Goal: Task Accomplishment & Management: Complete application form

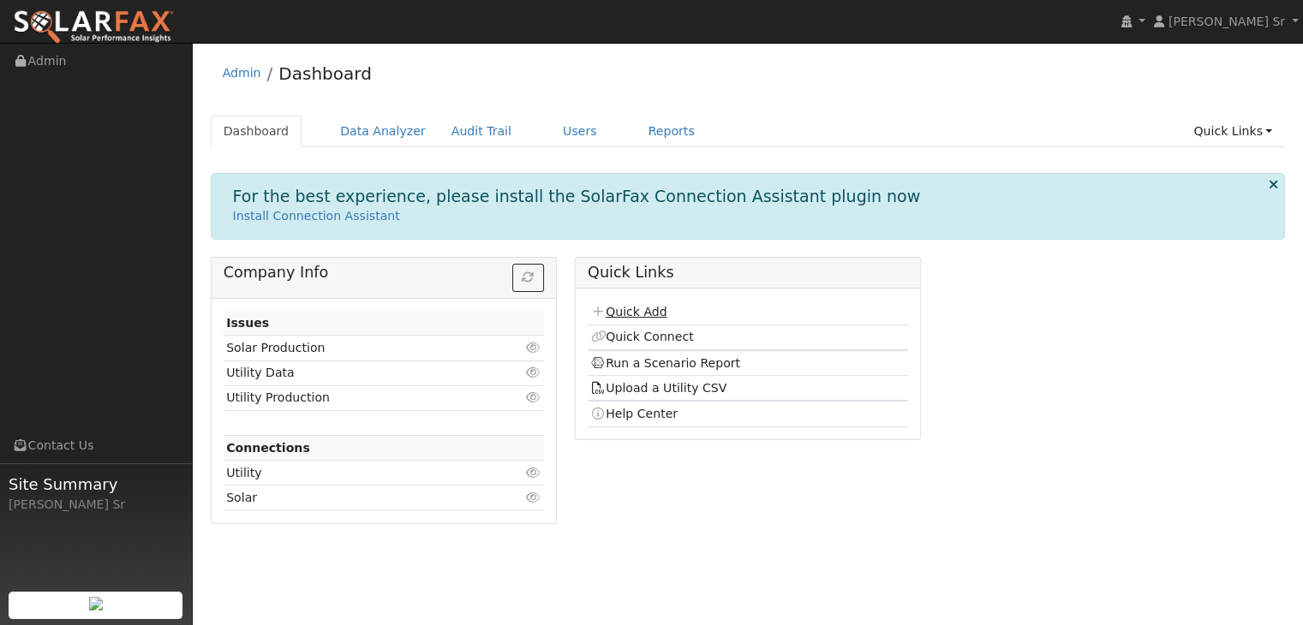
click at [642, 312] on link "Quick Add" at bounding box center [628, 312] width 76 height 14
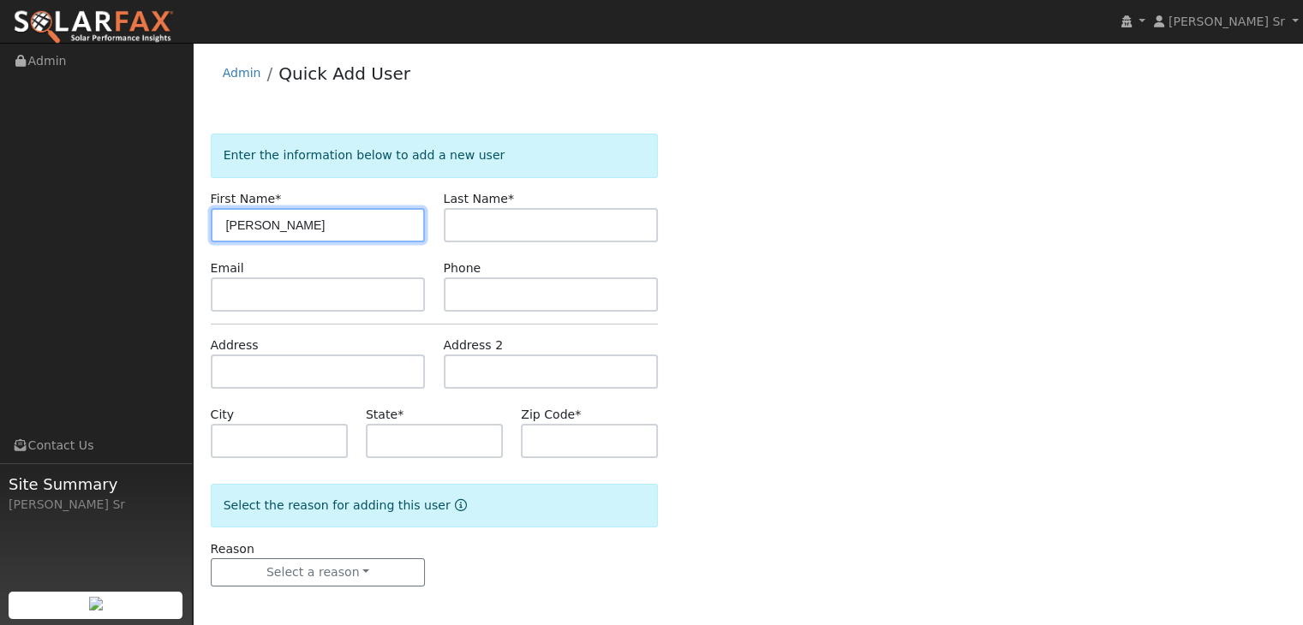
type input "Brando"
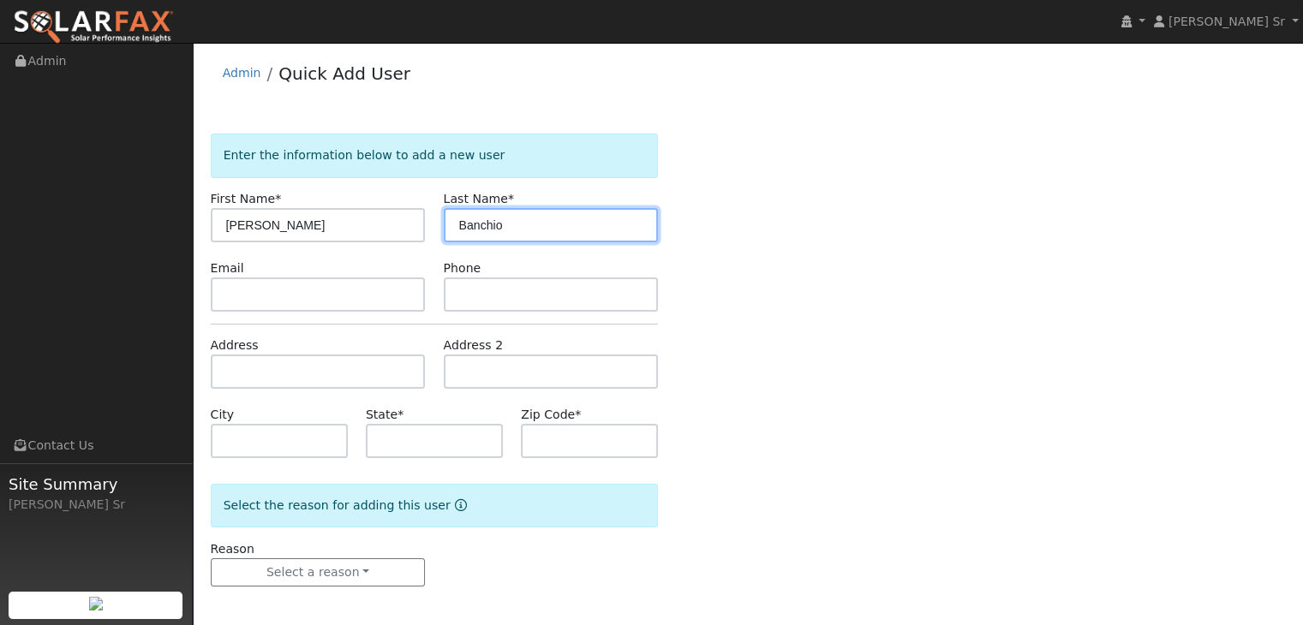
type input "Banchio"
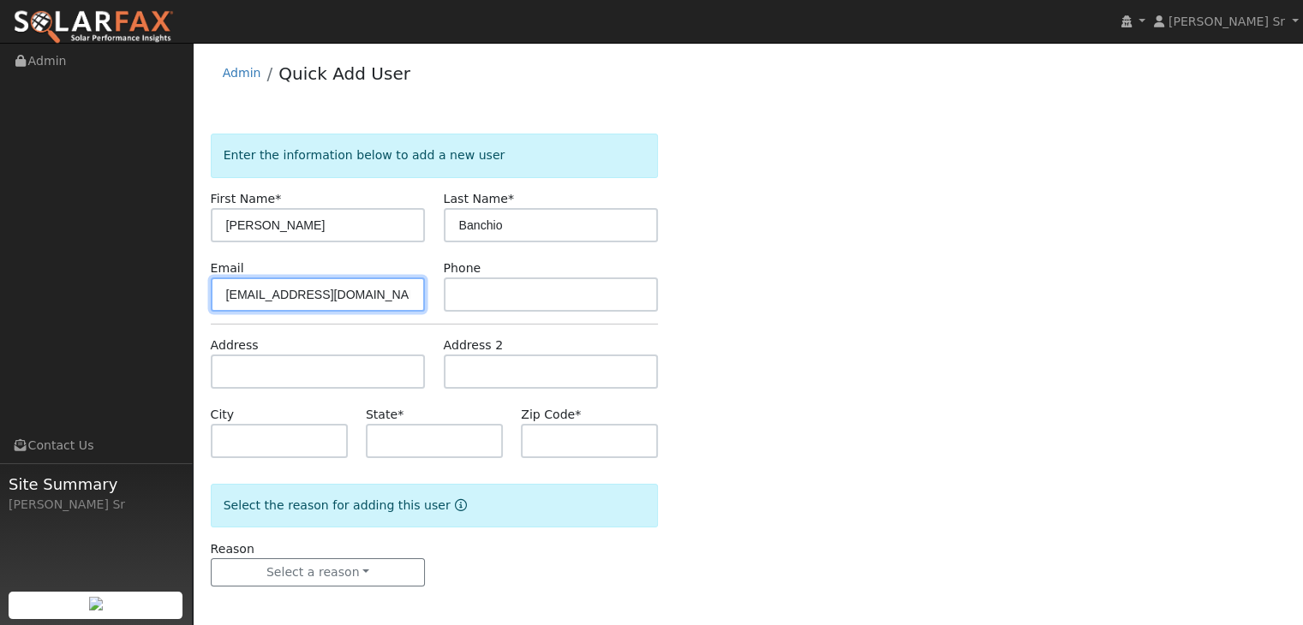
type input "[EMAIL_ADDRESS][DOMAIN_NAME]"
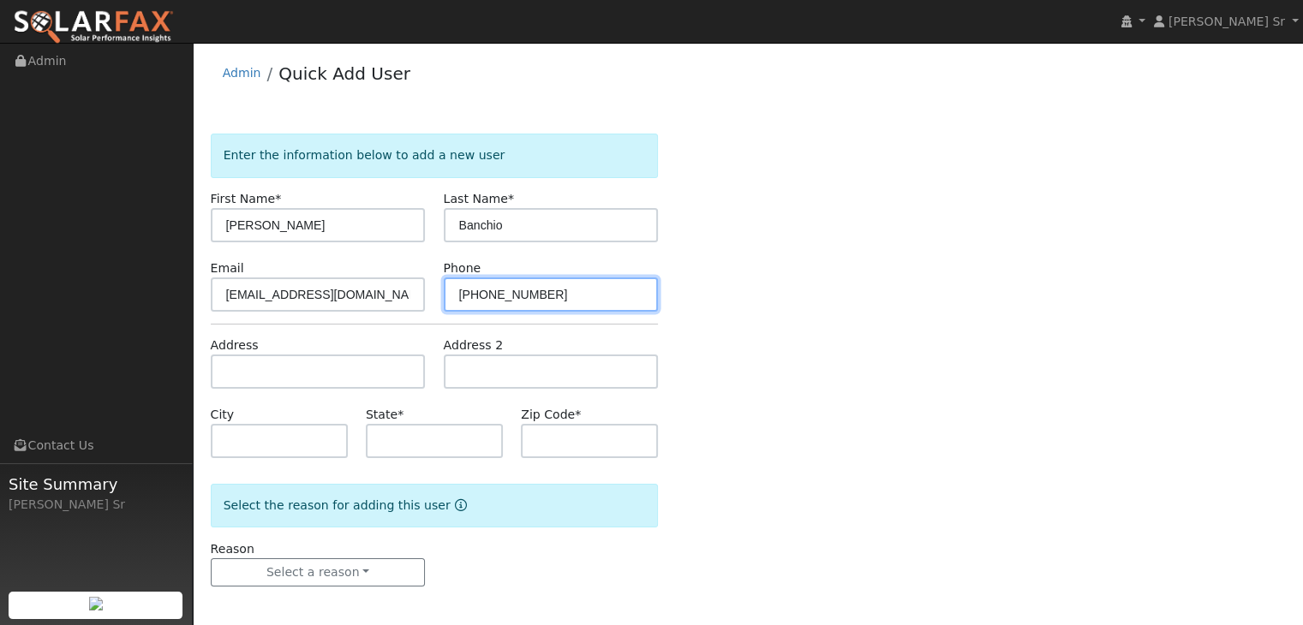
type input "530-521-8155"
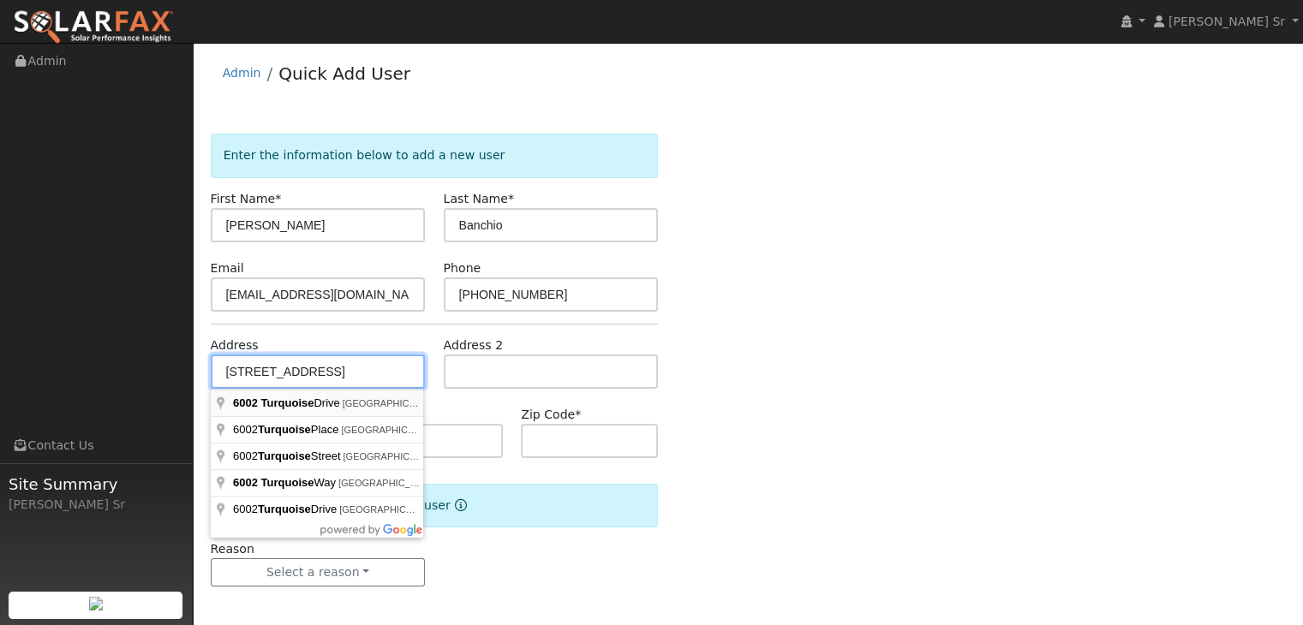
type input "[STREET_ADDRESS]"
type input "Rocklin"
type input "CA"
type input "95677"
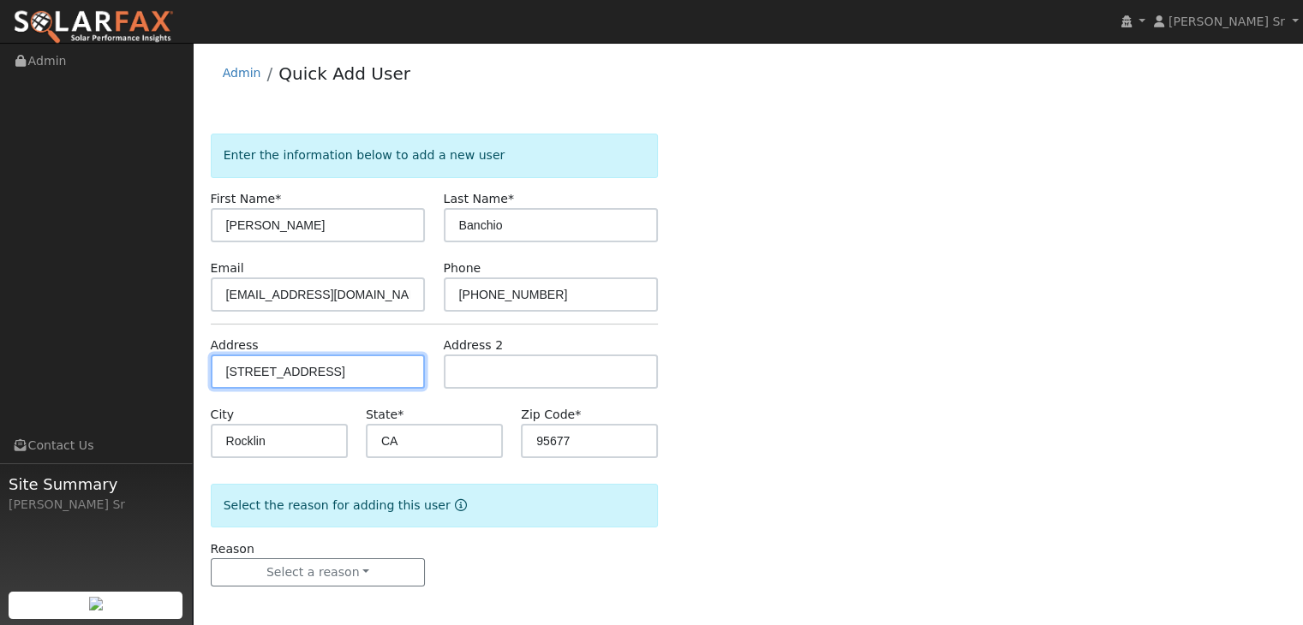
click at [411, 374] on input "[STREET_ADDRESS]" at bounding box center [318, 372] width 215 height 34
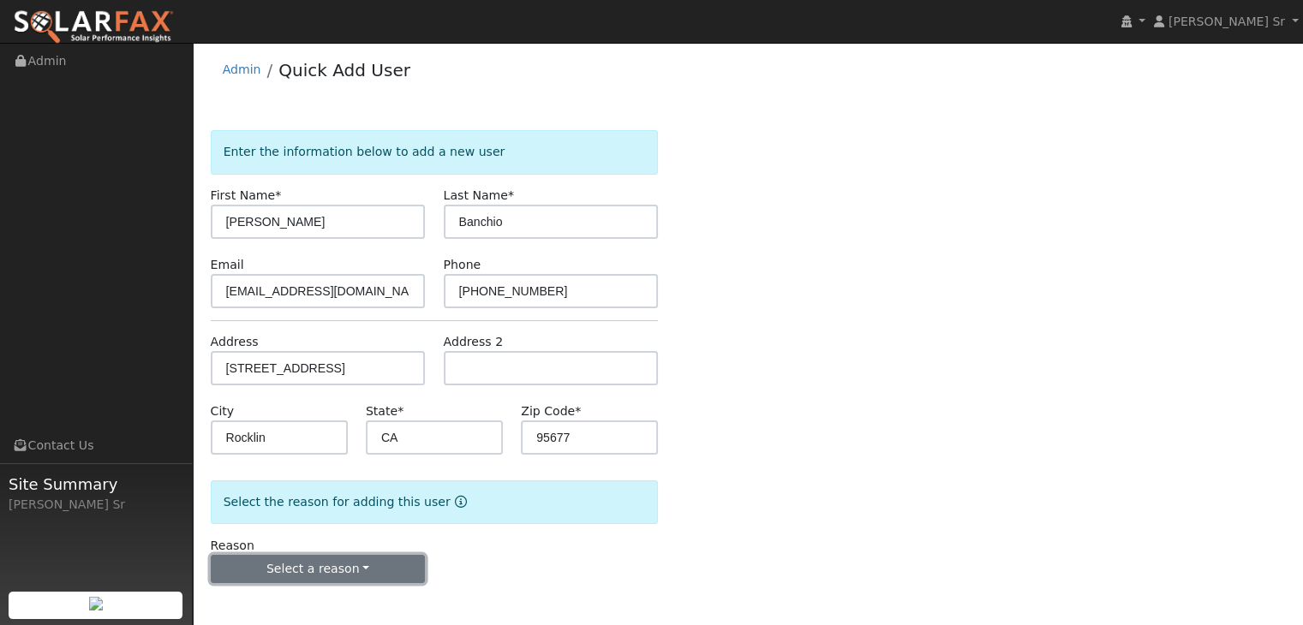
click at [345, 568] on button "Select a reason" at bounding box center [318, 569] width 215 height 29
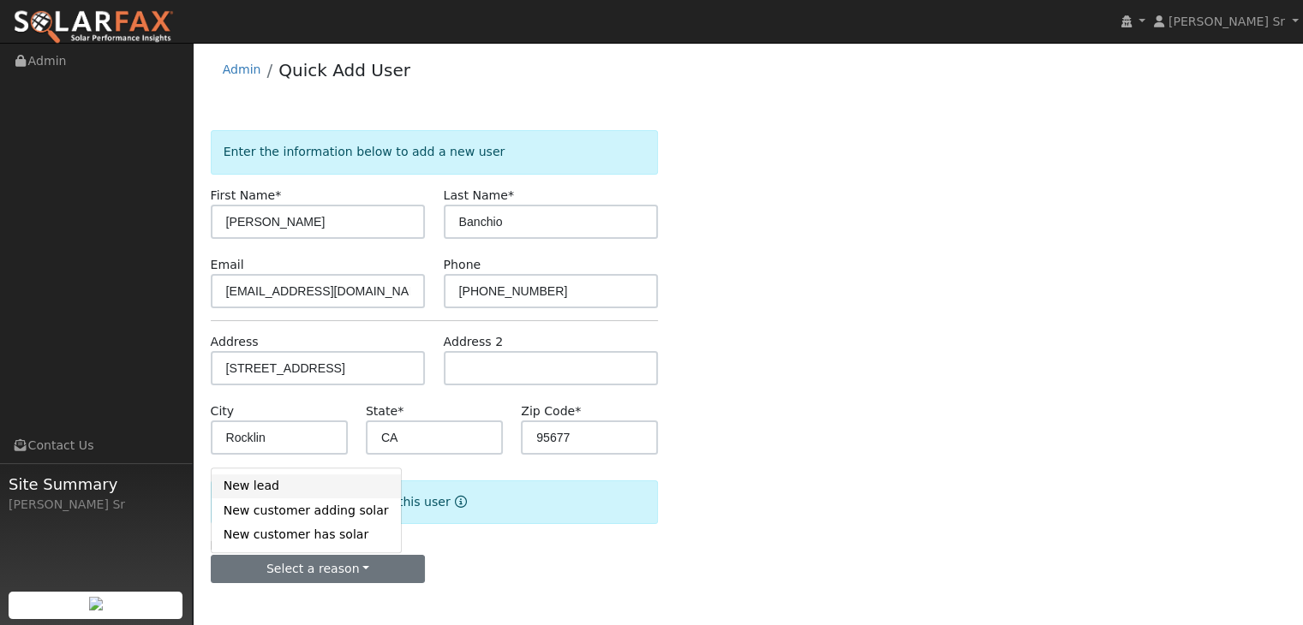
click at [284, 493] on link "New lead" at bounding box center [306, 487] width 189 height 24
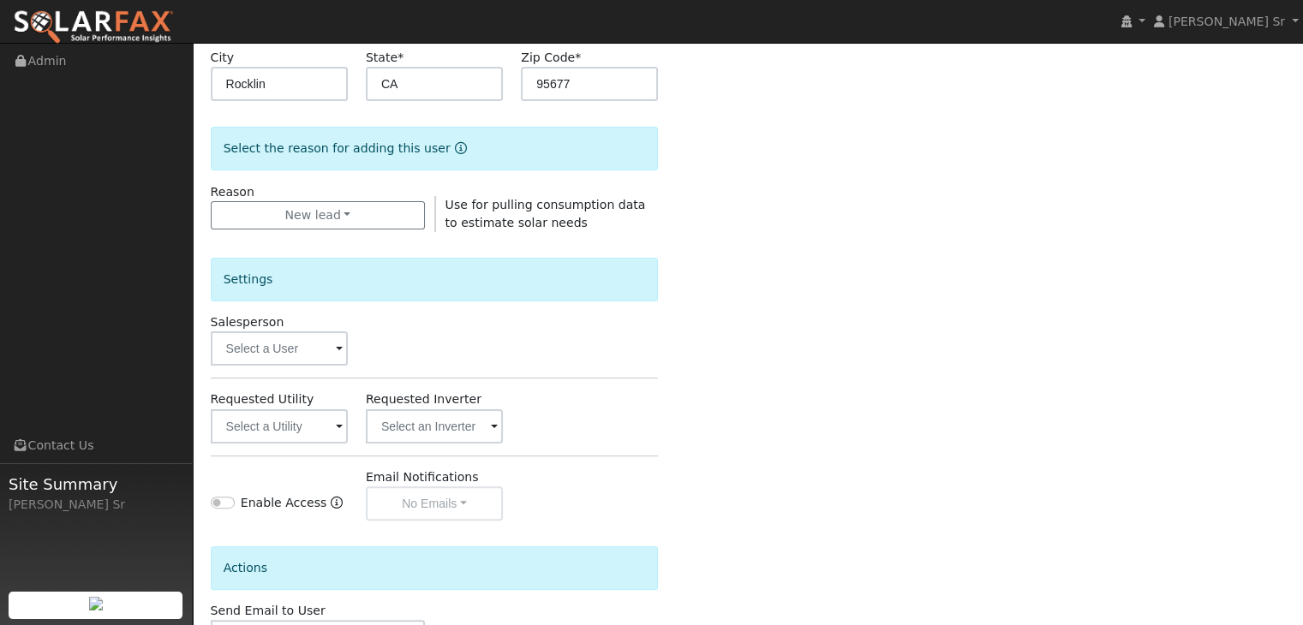
scroll to position [359, 0]
click at [338, 350] on span at bounding box center [339, 348] width 7 height 20
click at [315, 349] on input "text" at bounding box center [279, 347] width 137 height 34
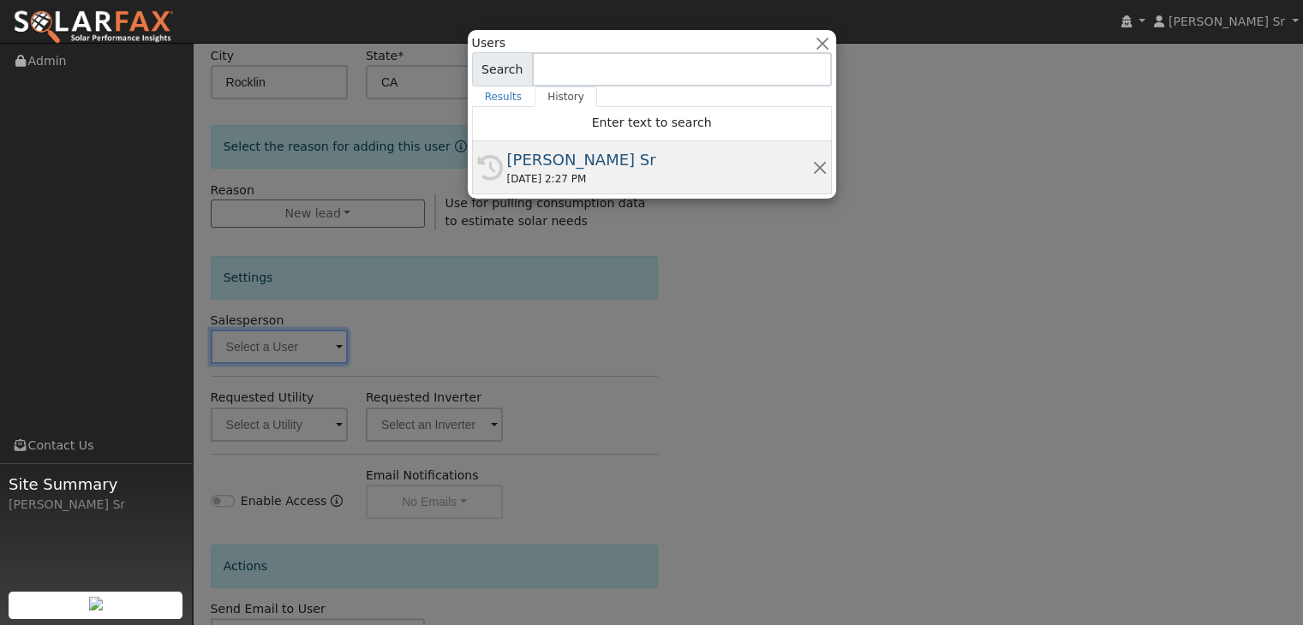
click at [610, 182] on div "08/27/2025 2:27 PM" at bounding box center [659, 178] width 305 height 15
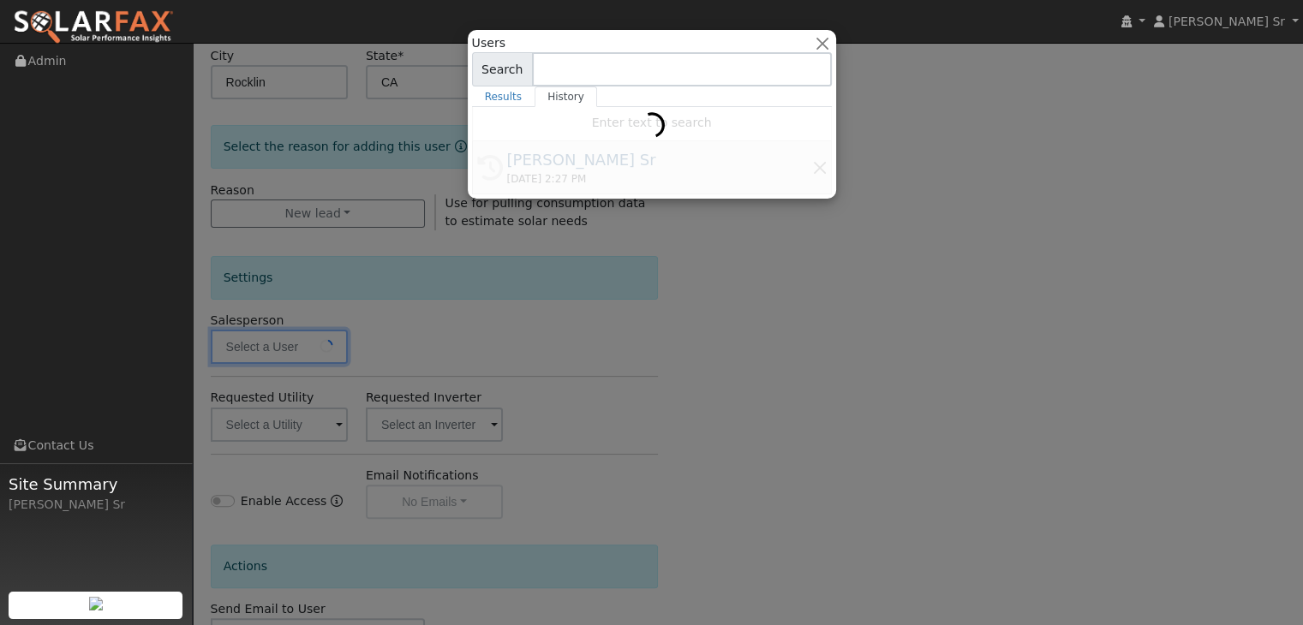
type input "[PERSON_NAME] Sr"
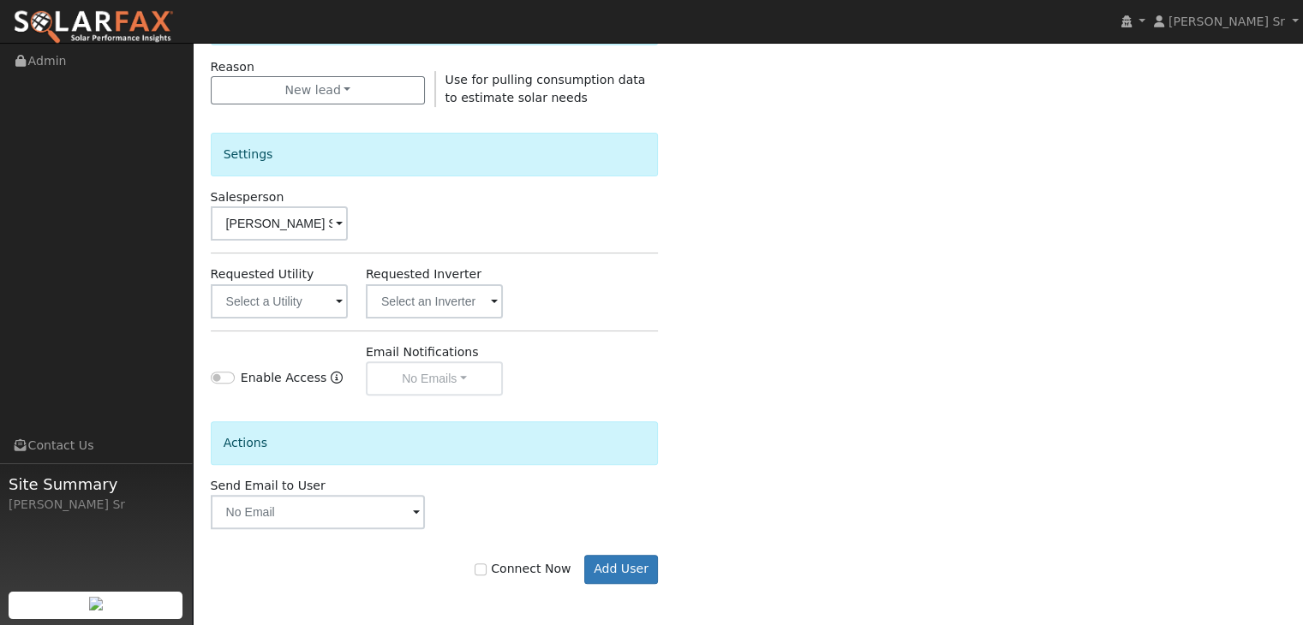
scroll to position [481, 0]
click at [339, 296] on span at bounding box center [339, 304] width 7 height 20
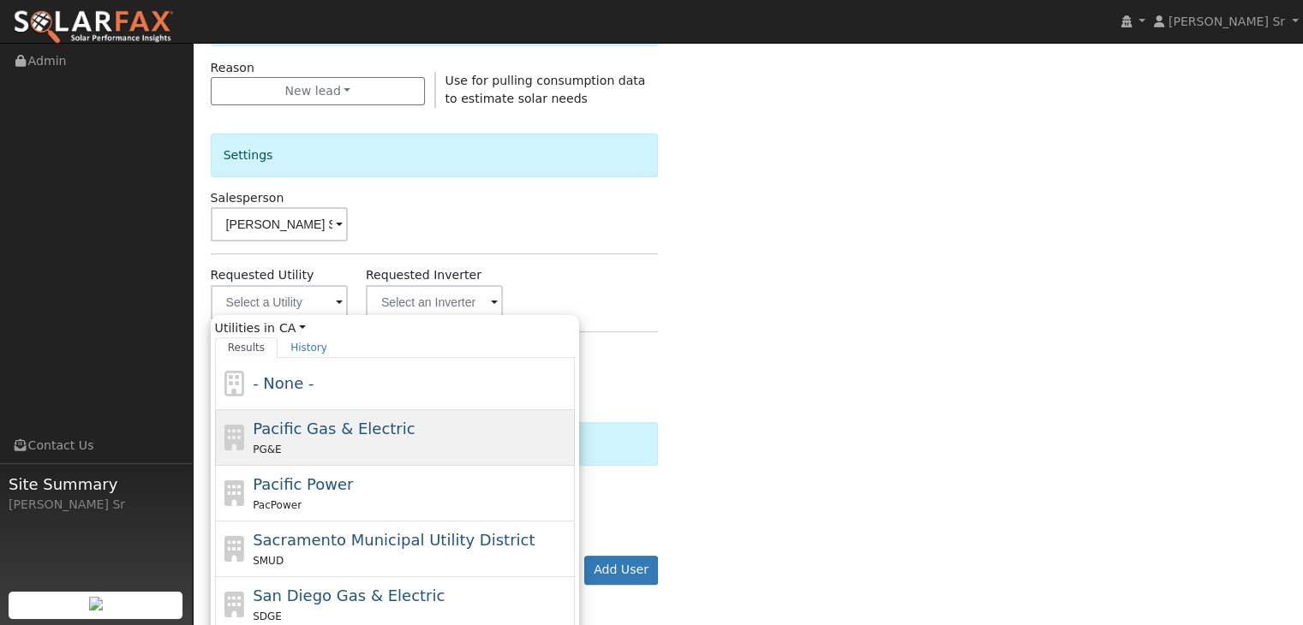
click at [352, 429] on span "Pacific Gas & Electric" at bounding box center [334, 429] width 162 height 18
type input "Pacific Gas & Electric"
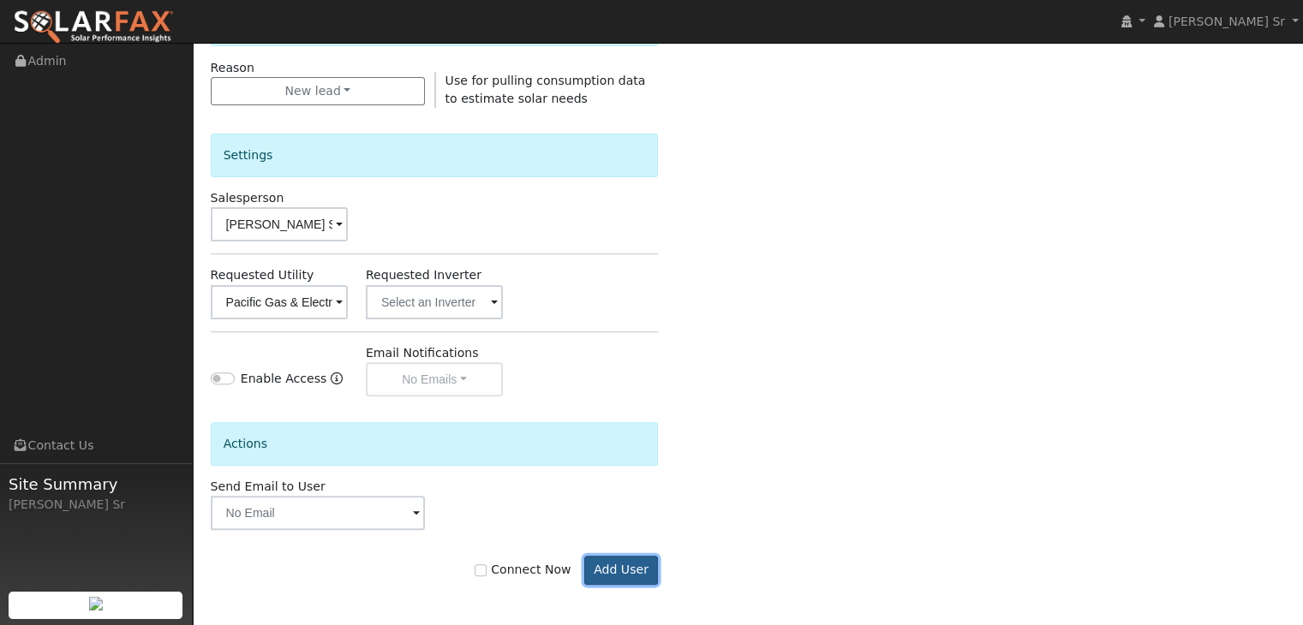
click at [636, 561] on button "Add User" at bounding box center [621, 570] width 75 height 29
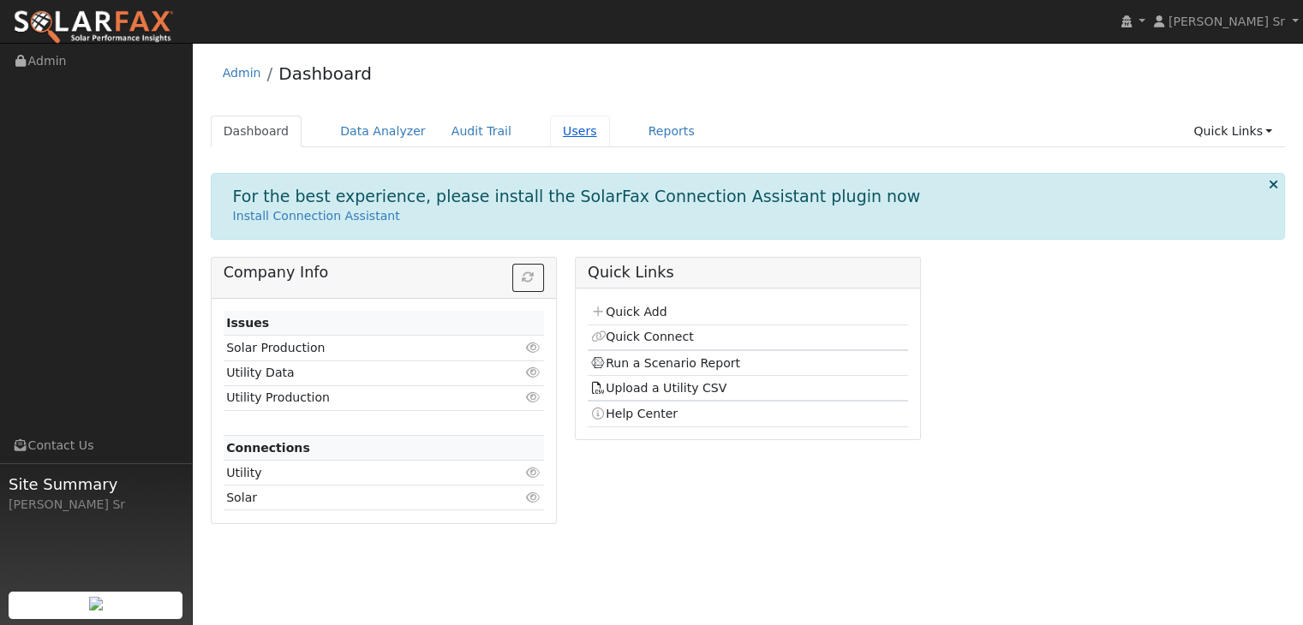
click at [550, 129] on link "Users" at bounding box center [580, 132] width 60 height 32
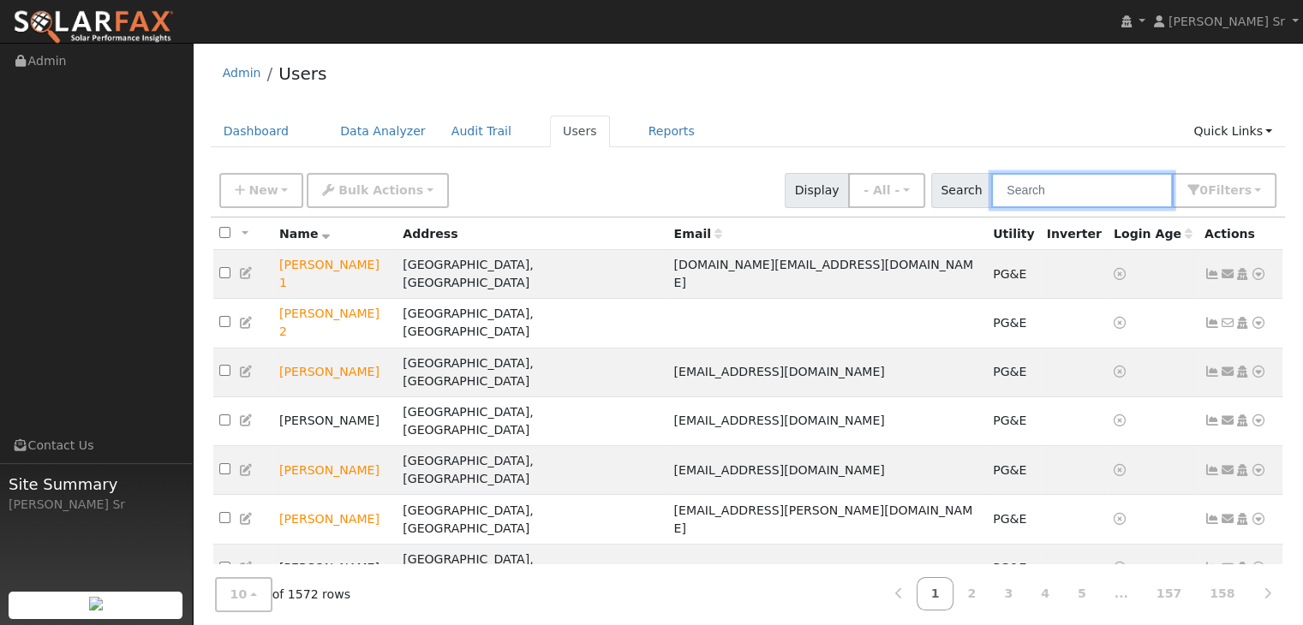
click at [1043, 188] on input "text" at bounding box center [1082, 190] width 182 height 35
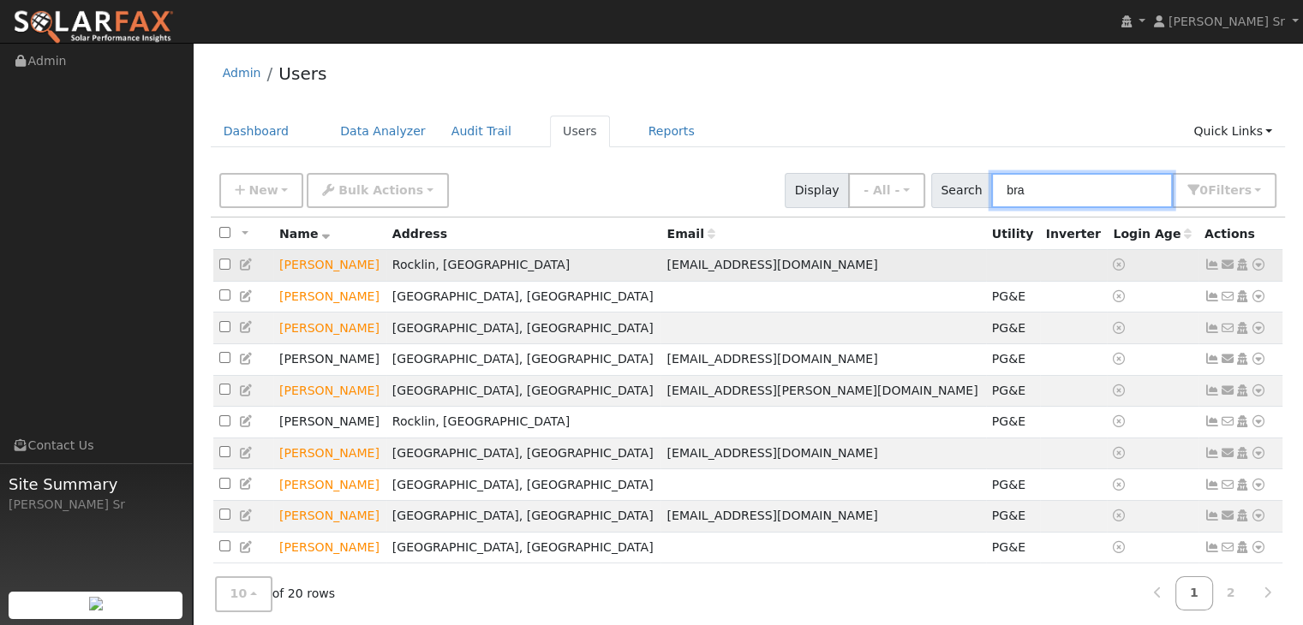
type input "bra"
click at [1257, 259] on icon at bounding box center [1258, 265] width 15 height 12
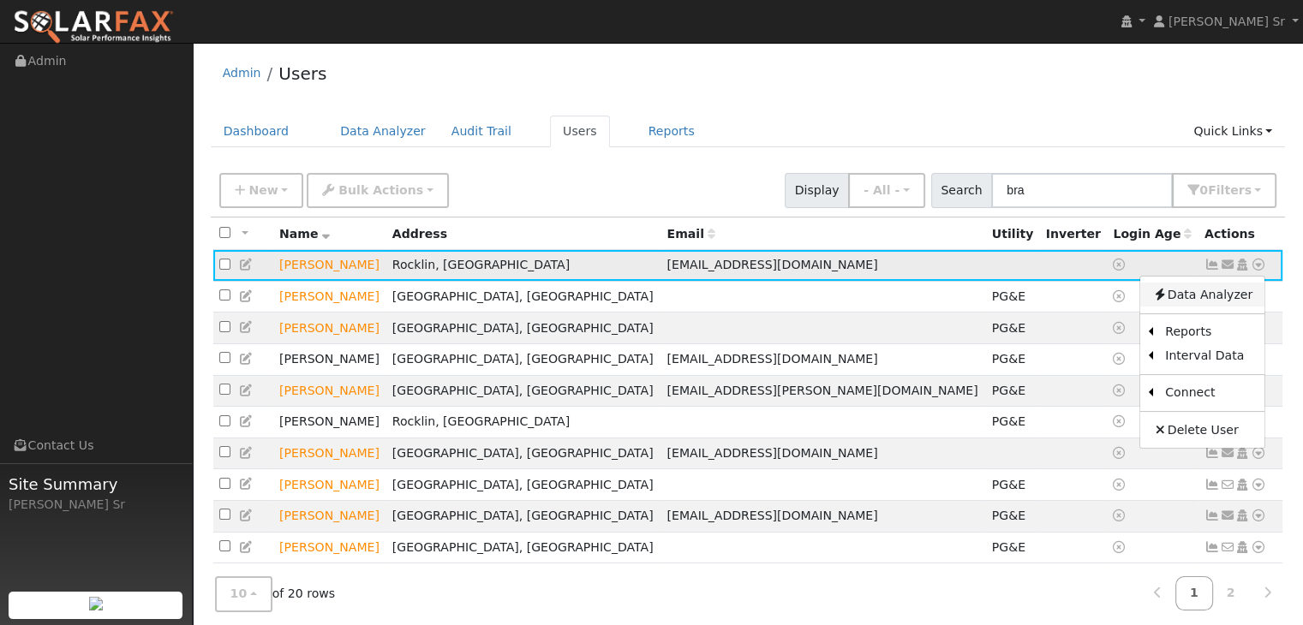
click at [1225, 294] on link "Data Analyzer" at bounding box center [1202, 295] width 124 height 24
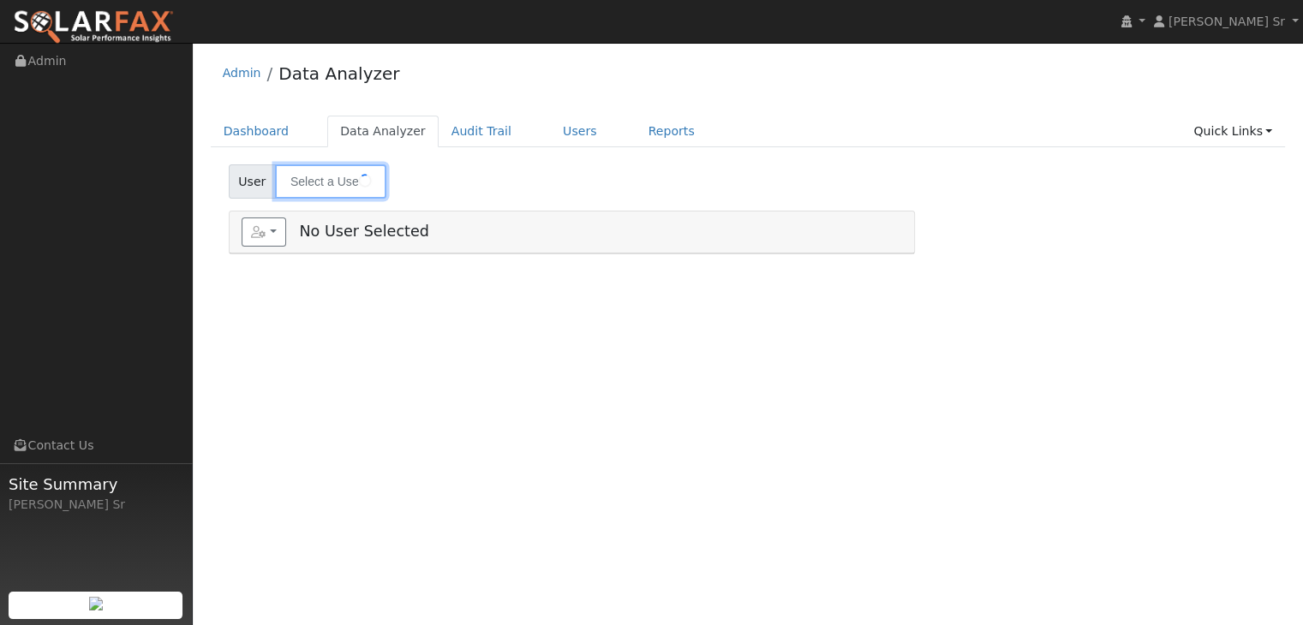
type input "[PERSON_NAME]"
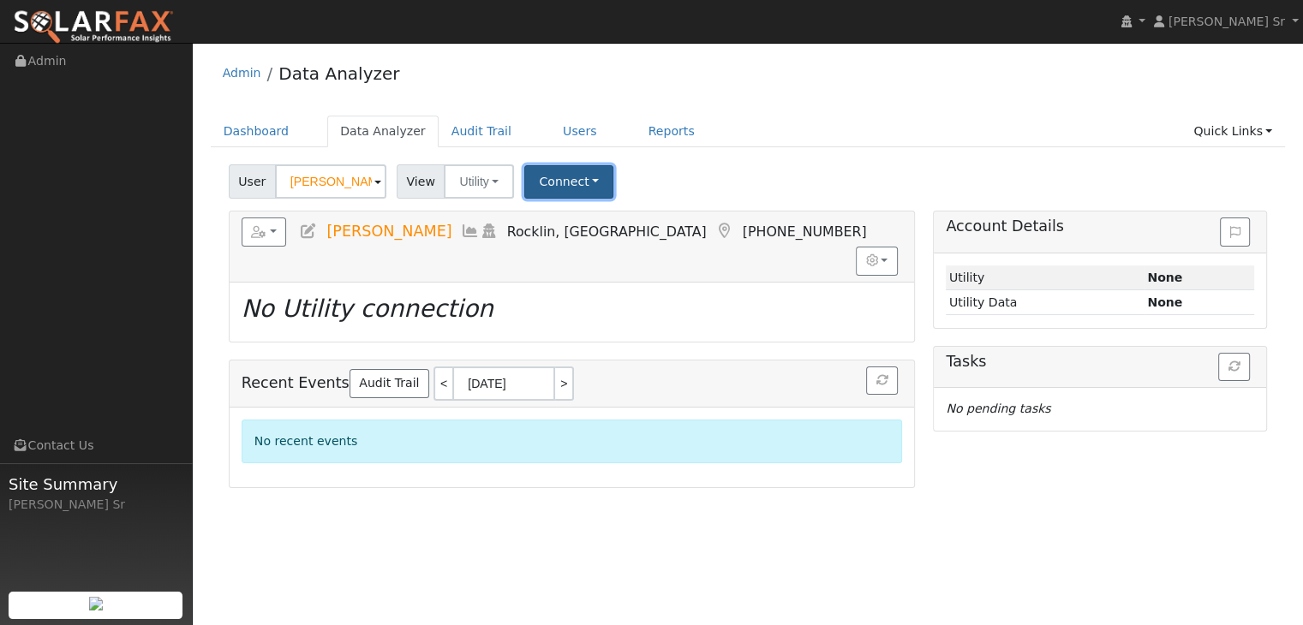
click at [563, 188] on button "Connect" at bounding box center [568, 181] width 89 height 33
click at [549, 218] on link "Select a Provider" at bounding box center [592, 219] width 134 height 24
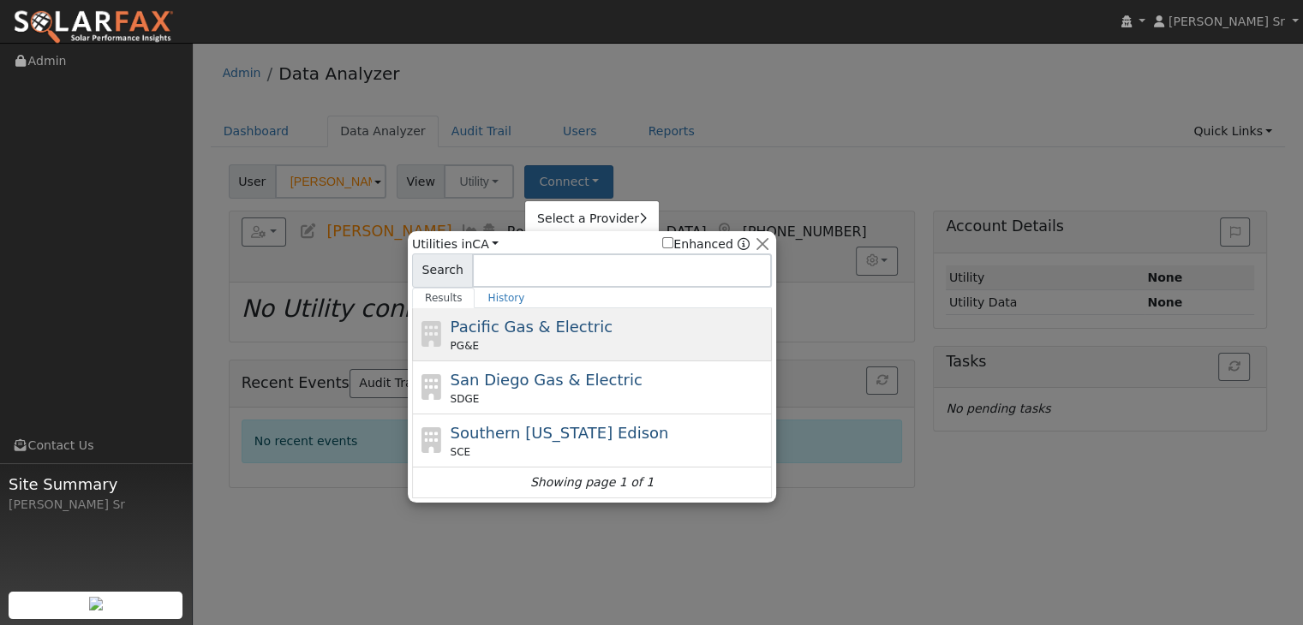
click at [489, 333] on span "Pacific Gas & Electric" at bounding box center [532, 327] width 162 height 18
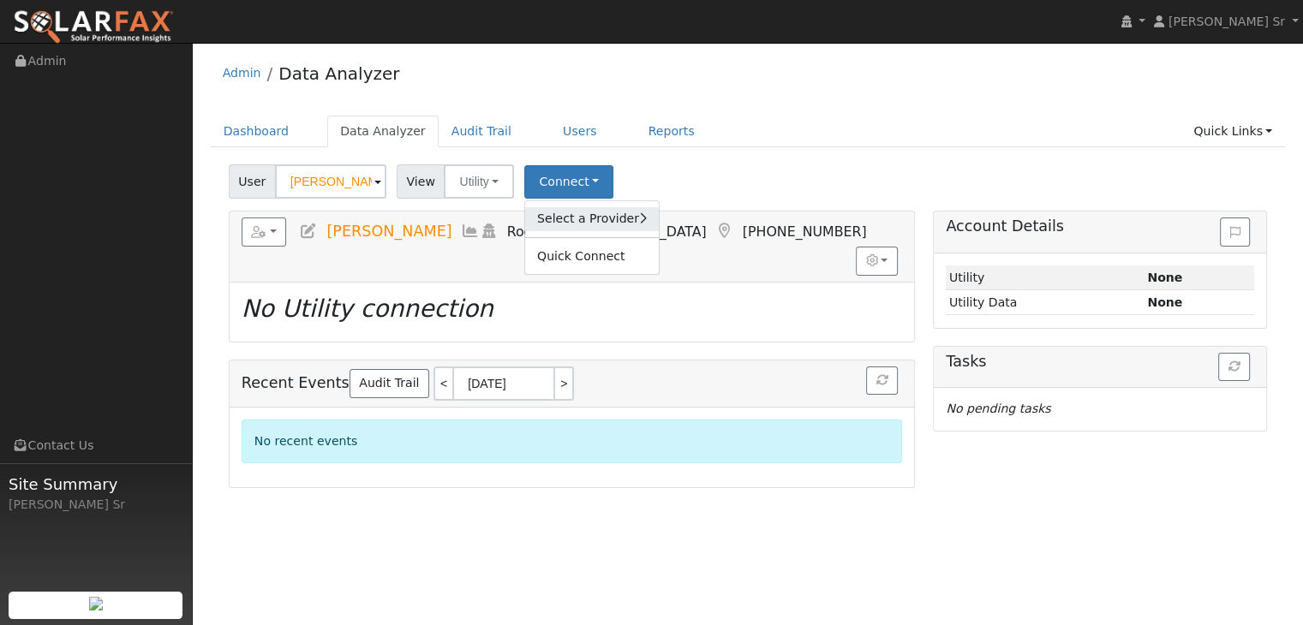
click at [564, 219] on link "Select a Provider" at bounding box center [592, 219] width 134 height 24
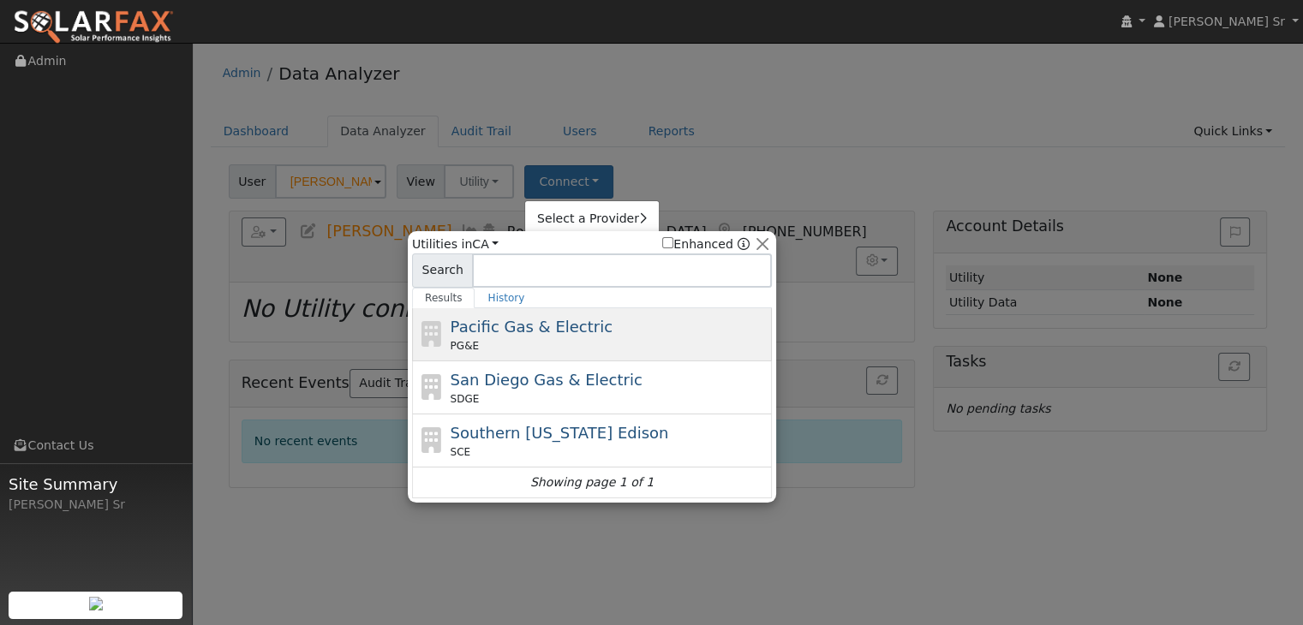
click at [499, 325] on span "Pacific Gas & Electric" at bounding box center [532, 327] width 162 height 18
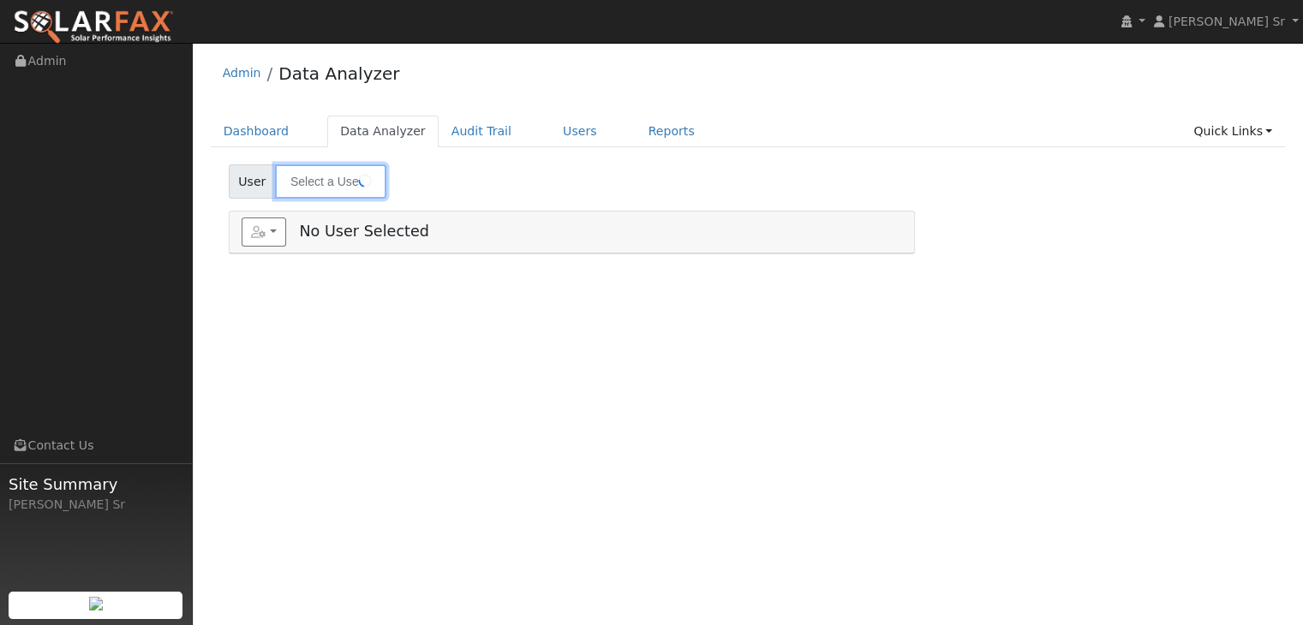
type input "[PERSON_NAME]"
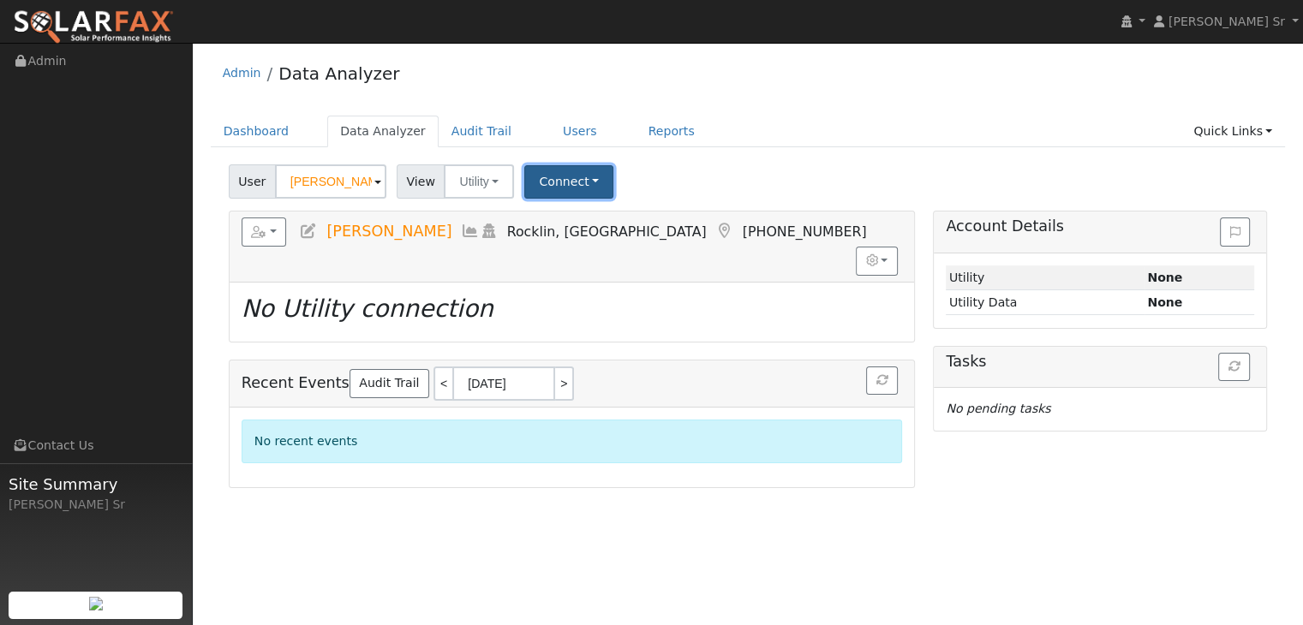
click at [539, 179] on button "Connect" at bounding box center [568, 181] width 89 height 33
click at [538, 219] on link "Select a Provider" at bounding box center [592, 219] width 134 height 24
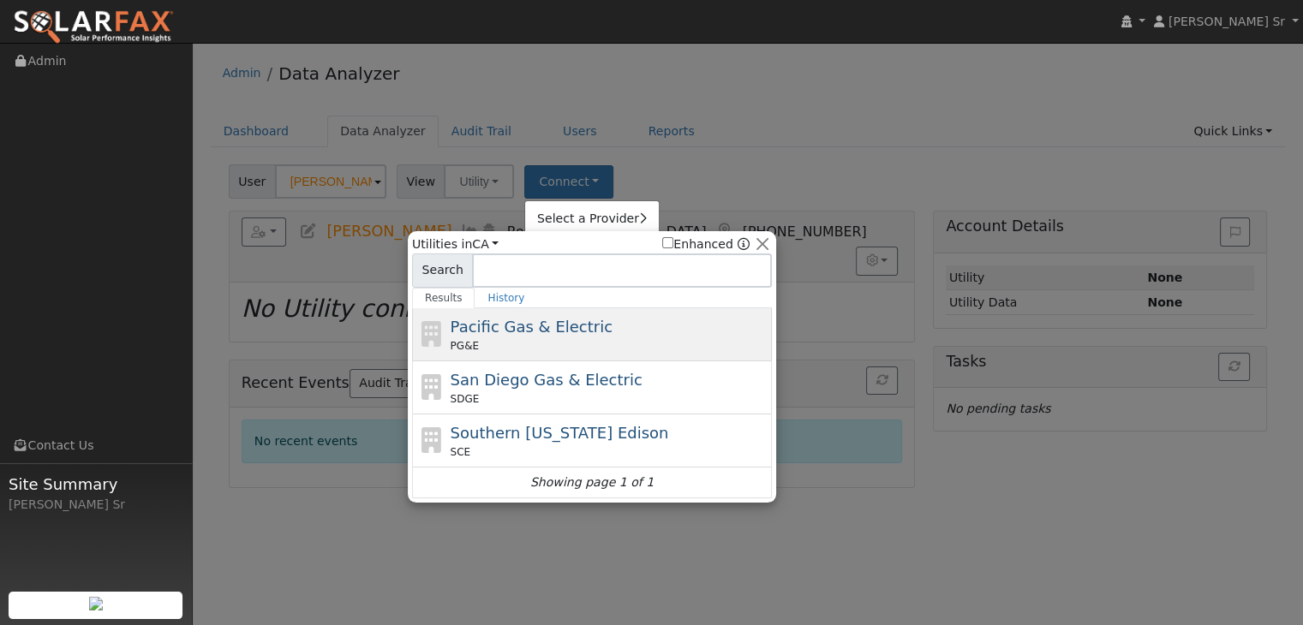
click at [493, 331] on span "Pacific Gas & Electric" at bounding box center [532, 327] width 162 height 18
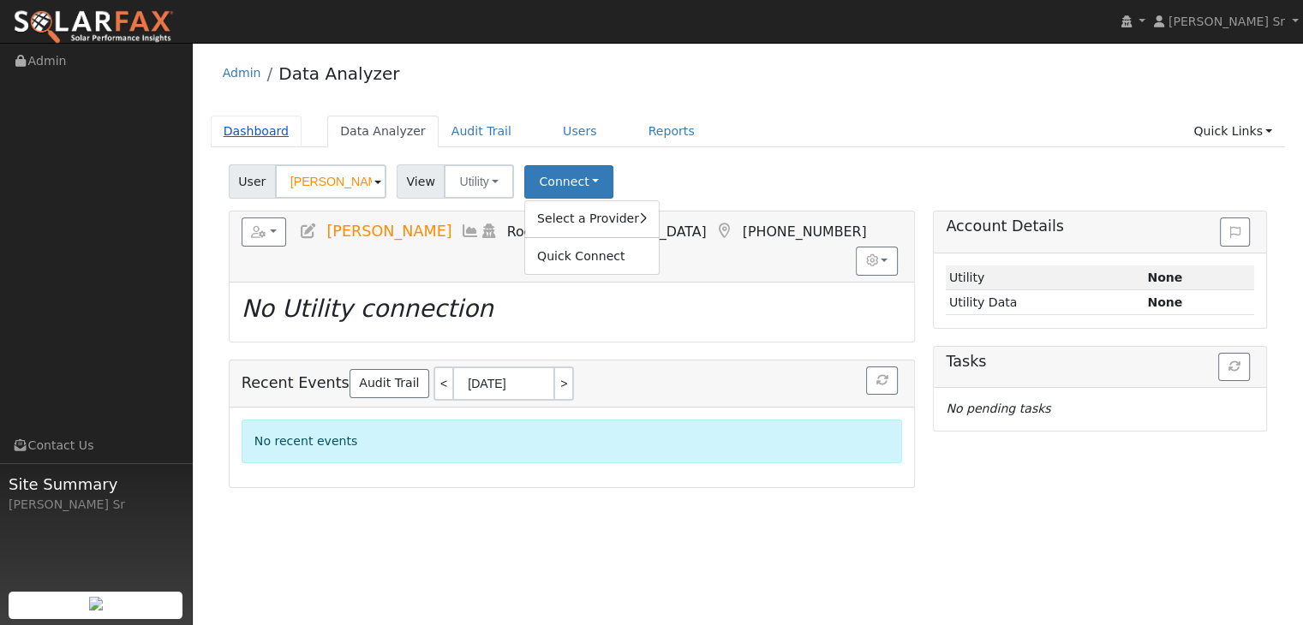
click at [260, 135] on link "Dashboard" at bounding box center [257, 132] width 92 height 32
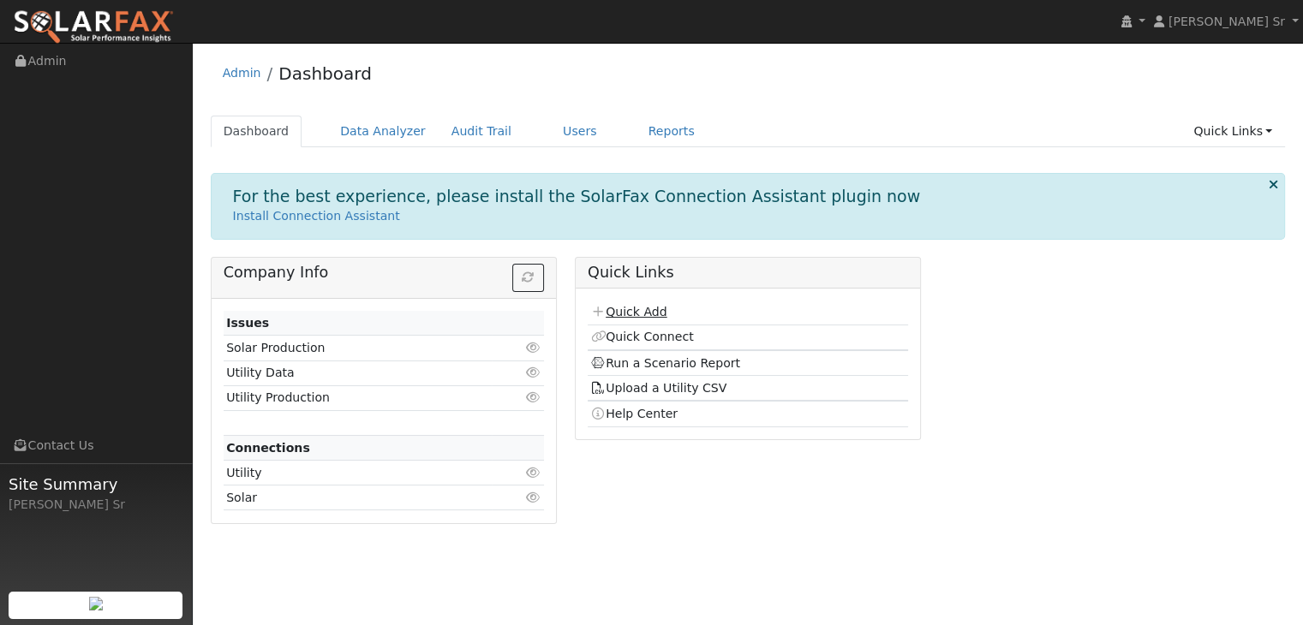
click at [644, 309] on link "Quick Add" at bounding box center [628, 312] width 76 height 14
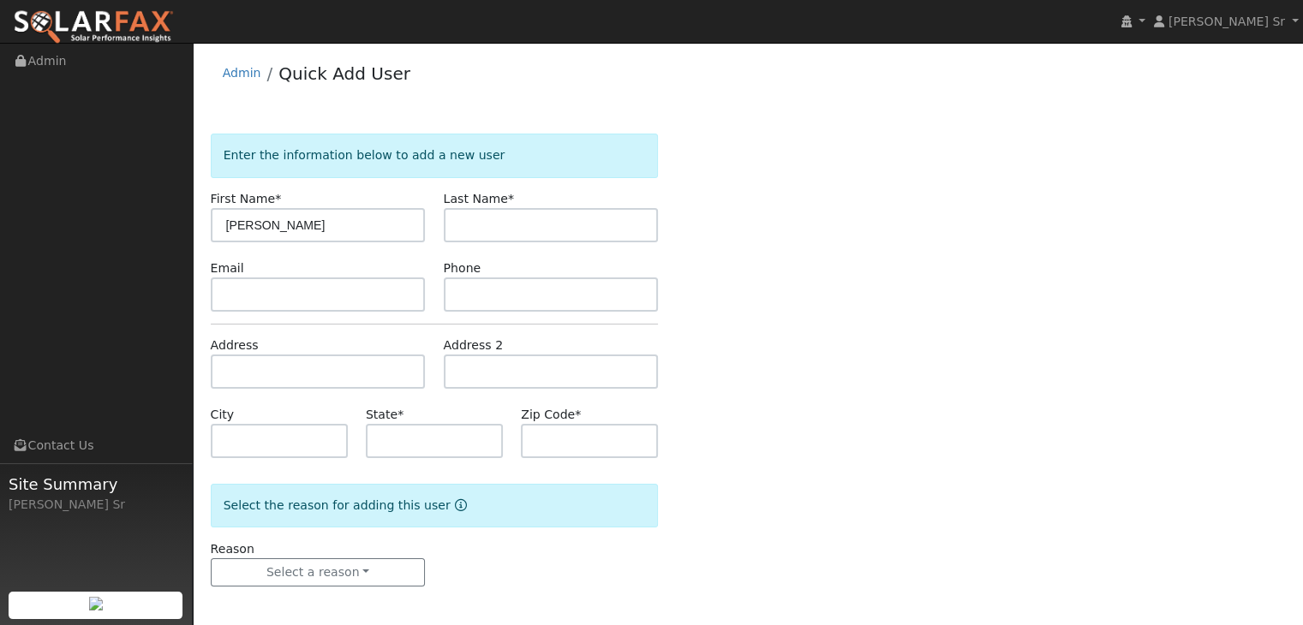
type input "[PERSON_NAME]"
click at [473, 222] on input "text" at bounding box center [551, 225] width 215 height 34
type input "banchio"
click at [335, 293] on input "text" at bounding box center [318, 295] width 215 height 34
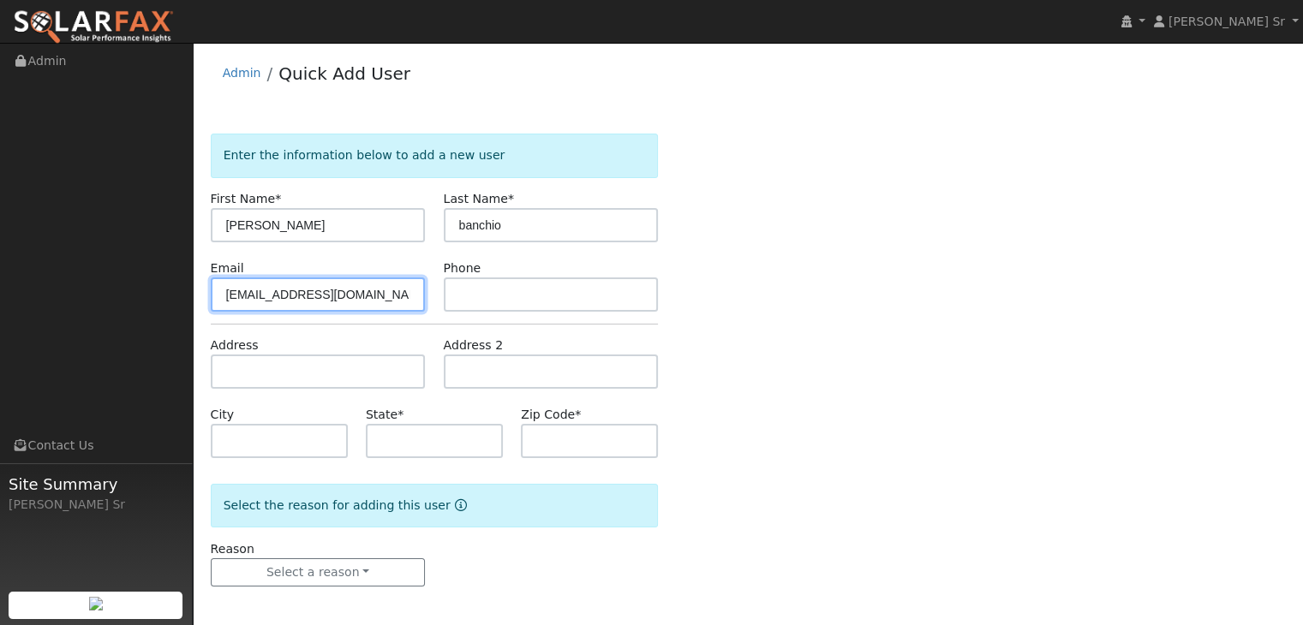
type input "bcbanchio@att.net"
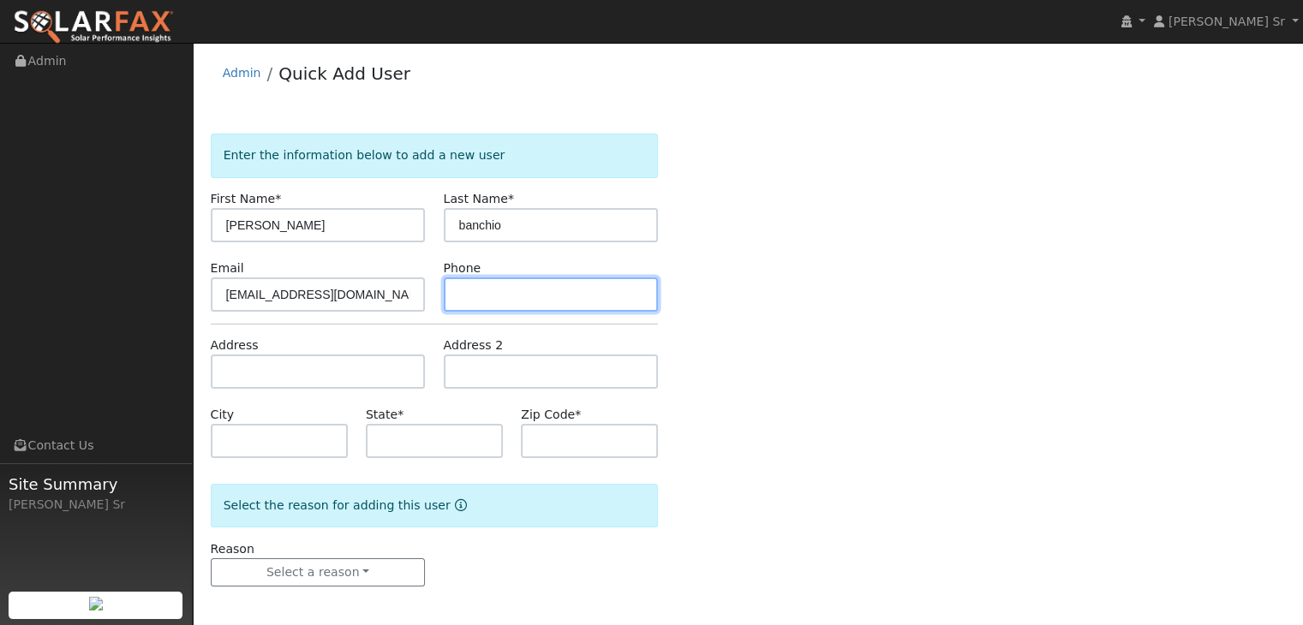
click at [550, 299] on input "text" at bounding box center [551, 295] width 215 height 34
type input "5305218155"
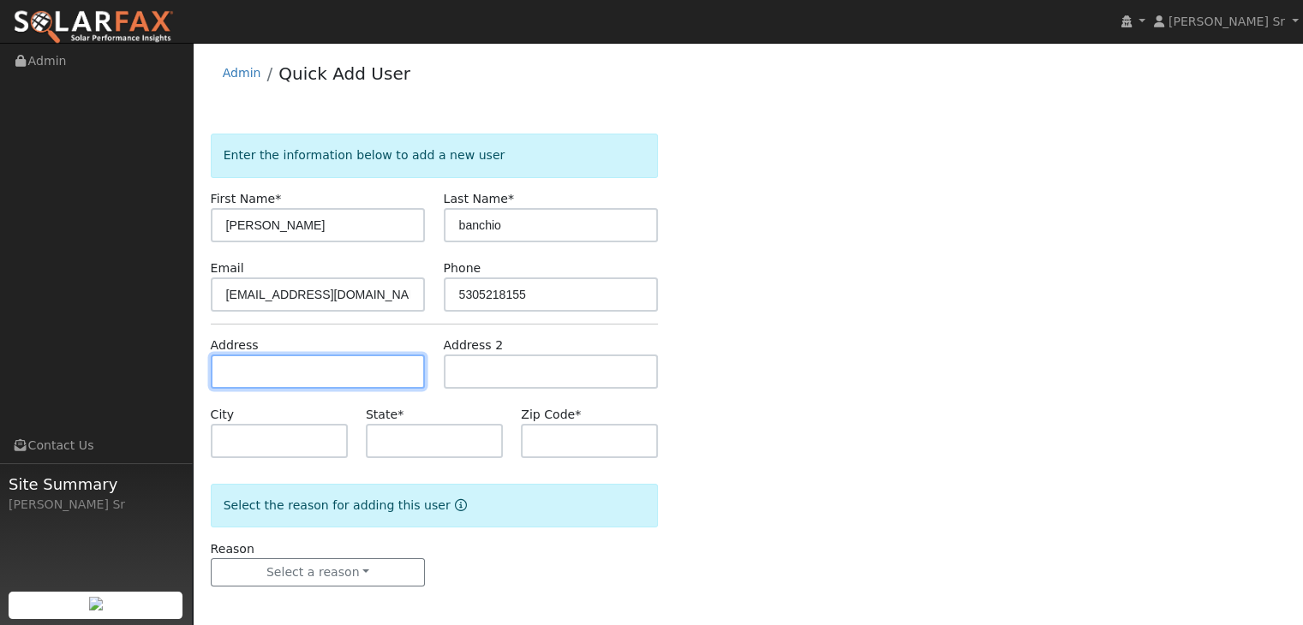
click at [325, 380] on input "text" at bounding box center [318, 372] width 215 height 34
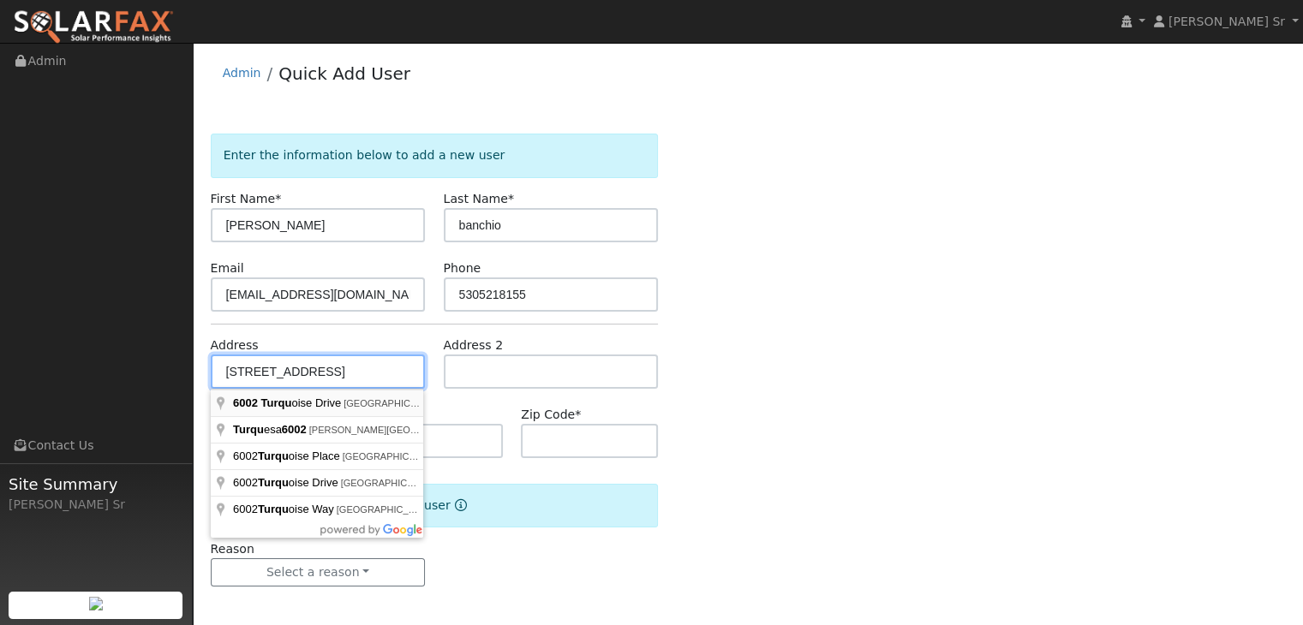
type input "6002 Turquoise Drive"
type input "Rocklin"
type input "CA"
type input "95677"
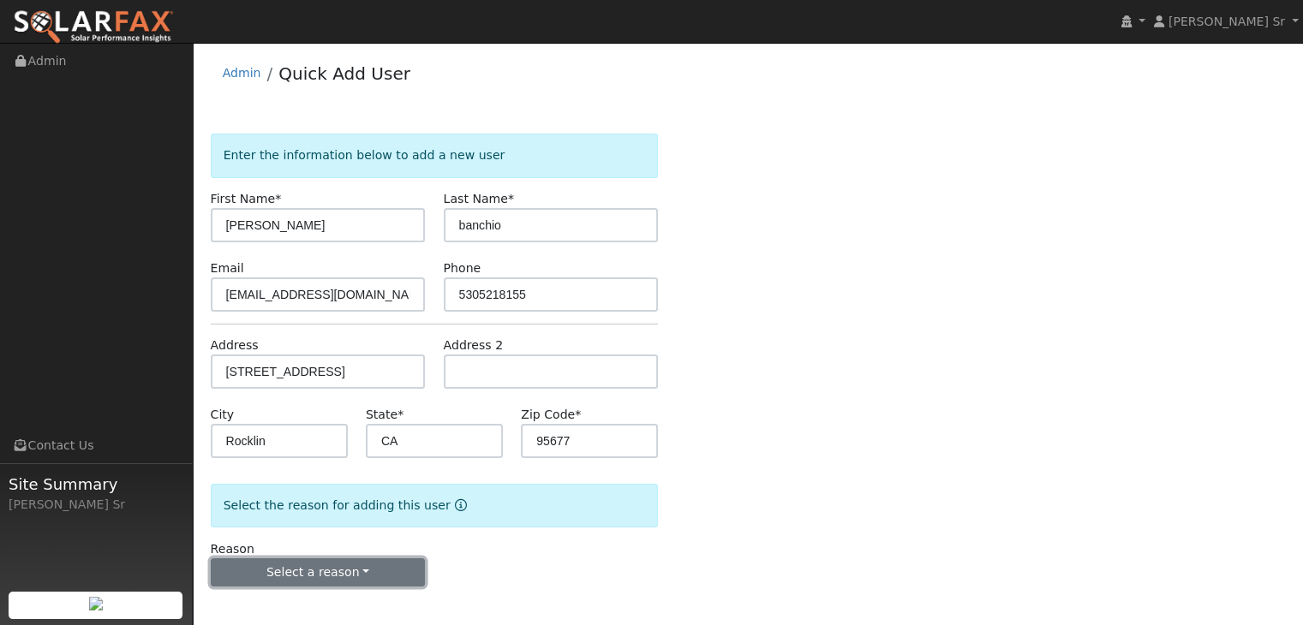
click at [262, 570] on button "Select a reason" at bounding box center [318, 572] width 215 height 29
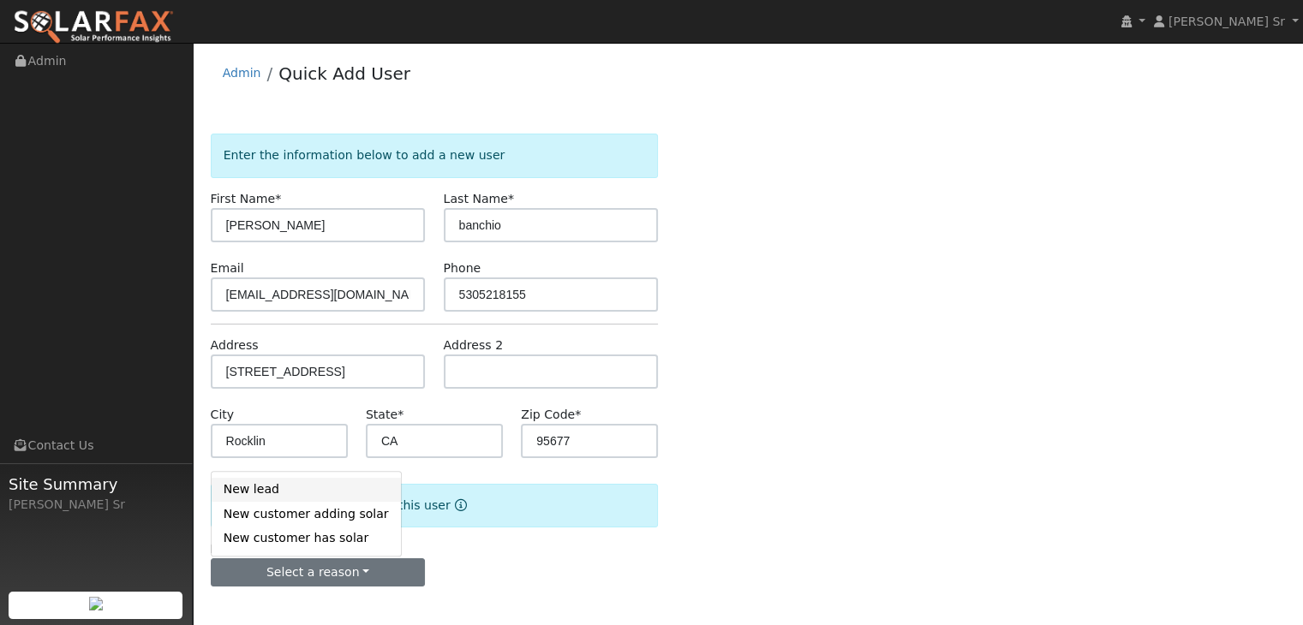
click at [274, 490] on link "New lead" at bounding box center [306, 490] width 189 height 24
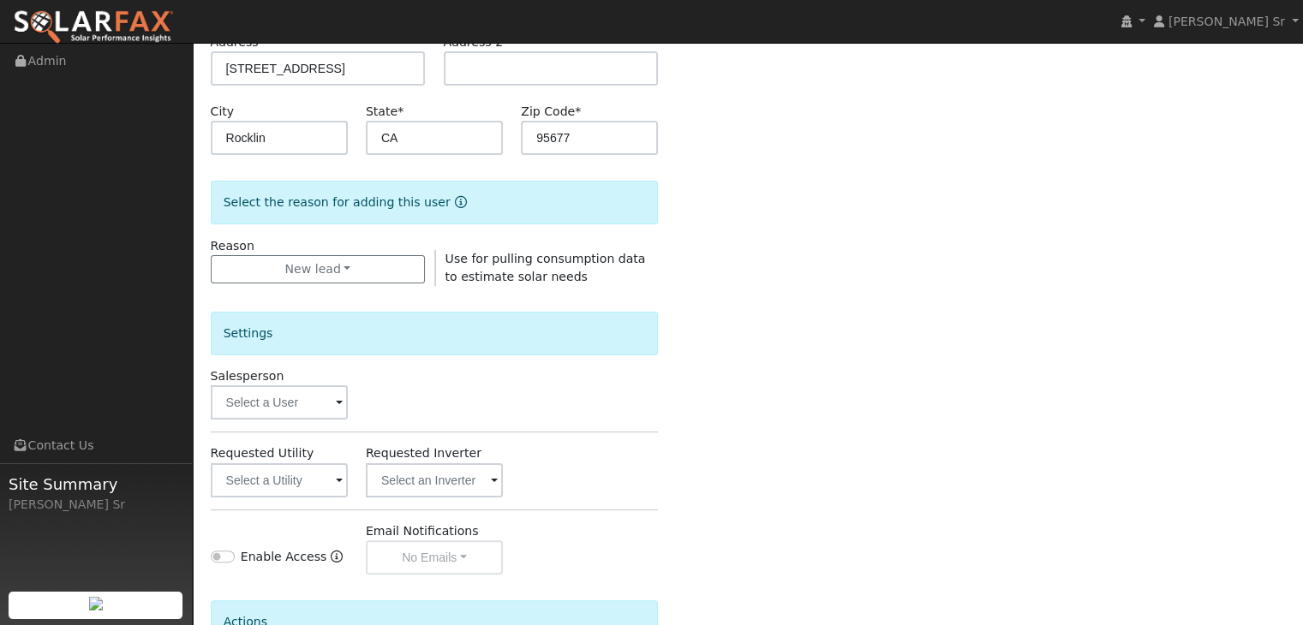
scroll to position [304, 0]
click at [273, 401] on input "text" at bounding box center [279, 402] width 137 height 34
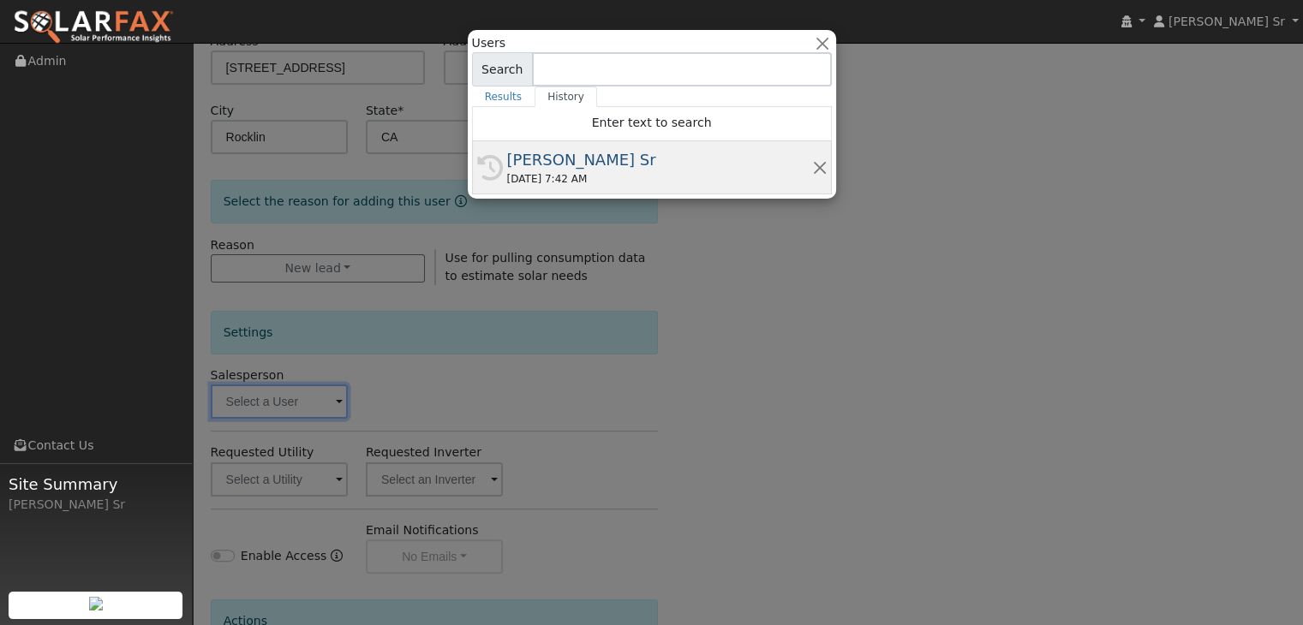
click at [637, 164] on div "[PERSON_NAME] Sr" at bounding box center [659, 159] width 305 height 23
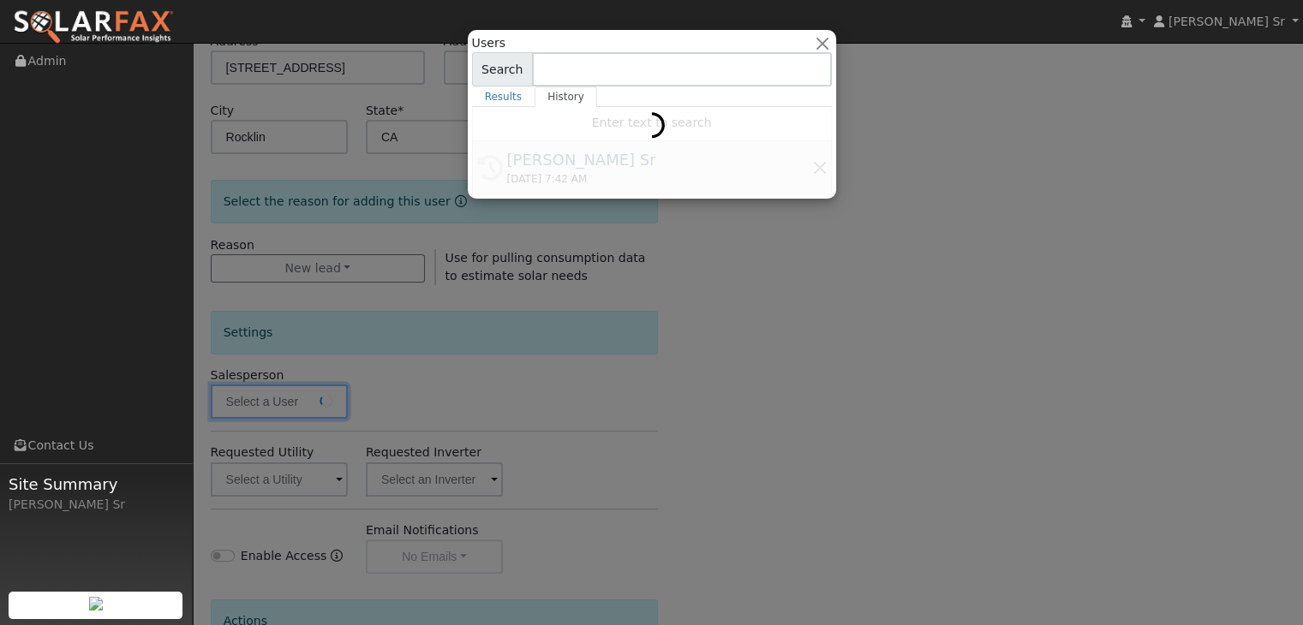
type input "[PERSON_NAME] Sr"
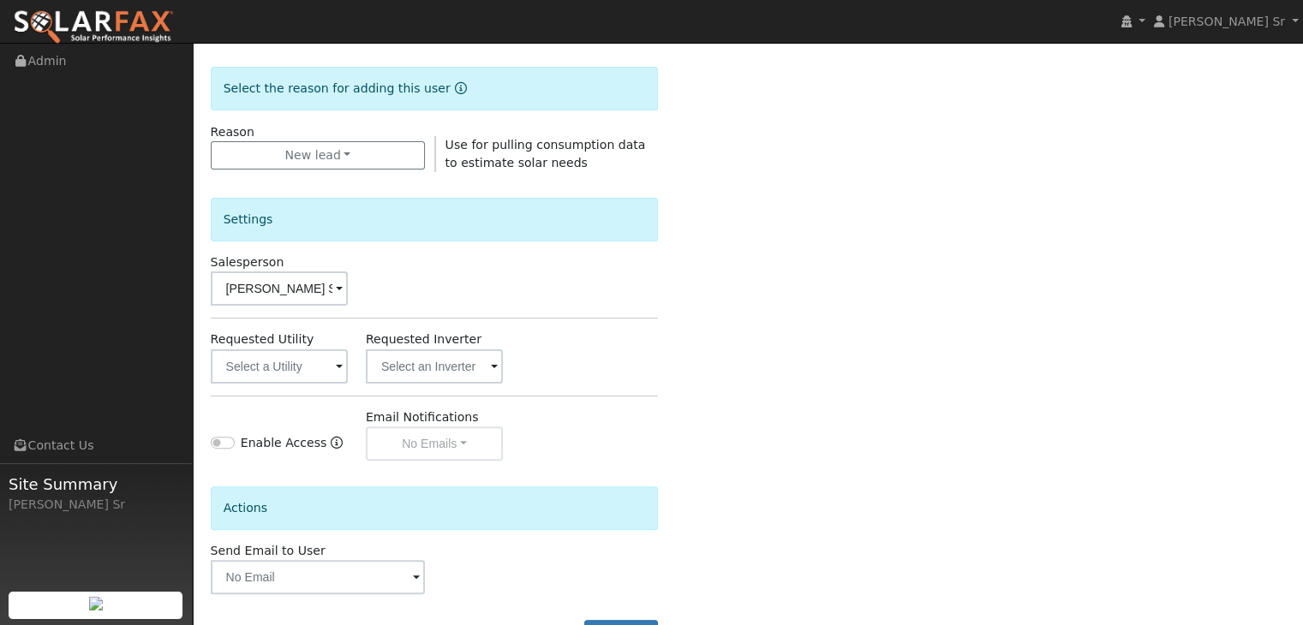
scroll to position [442, 0]
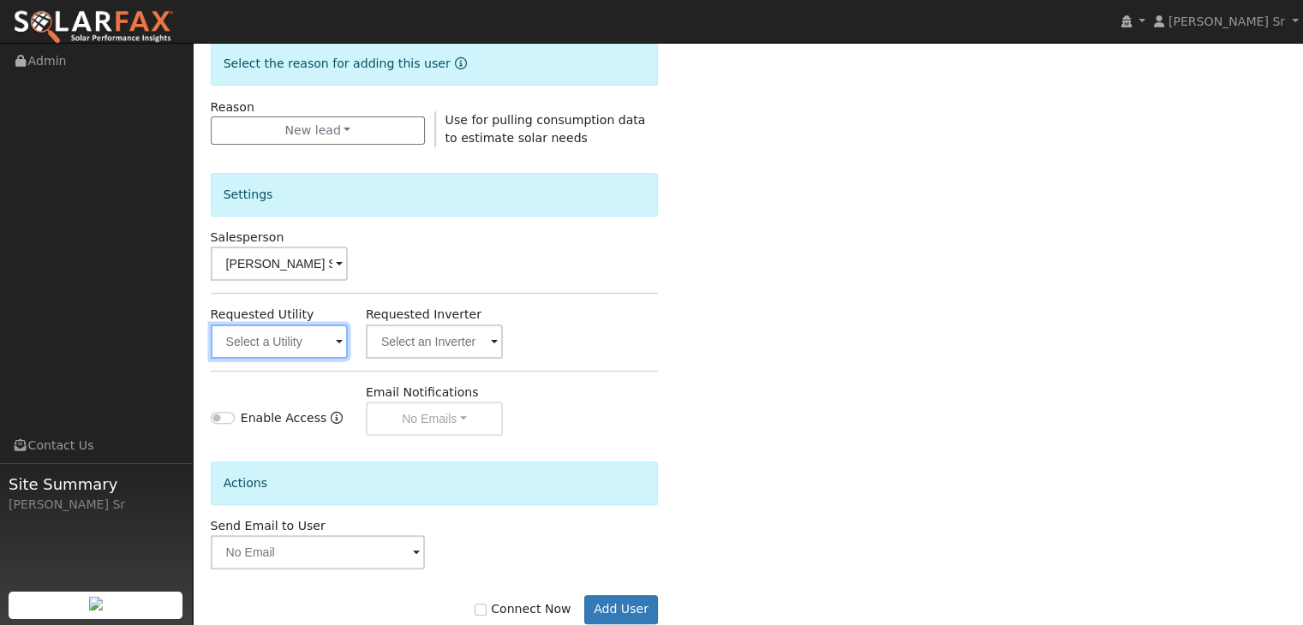
click at [297, 349] on input "text" at bounding box center [279, 342] width 137 height 34
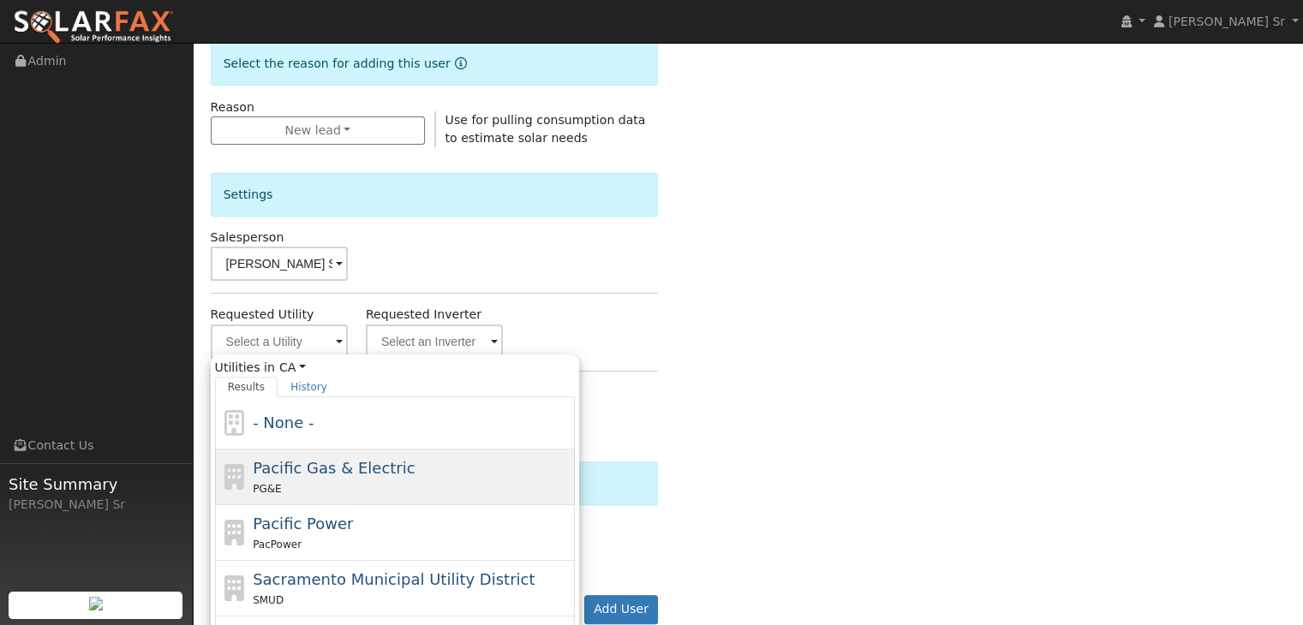
click at [309, 481] on div "PG&E" at bounding box center [412, 489] width 318 height 18
type input "Pacific Gas & Electric"
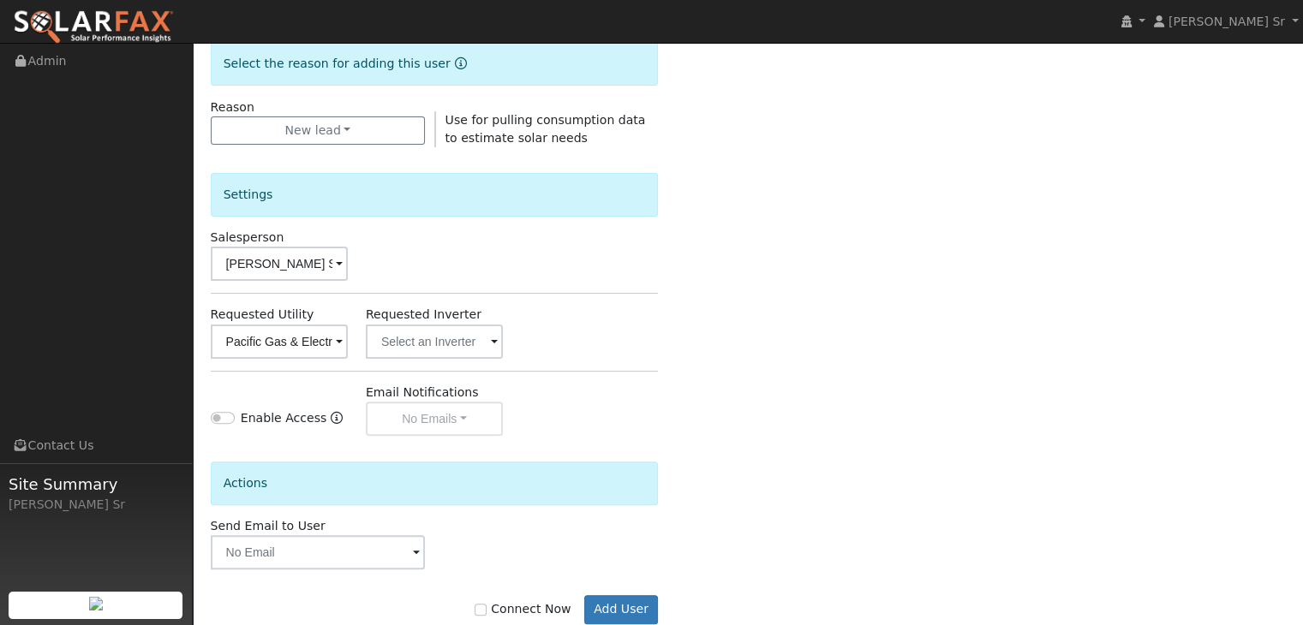
scroll to position [482, 0]
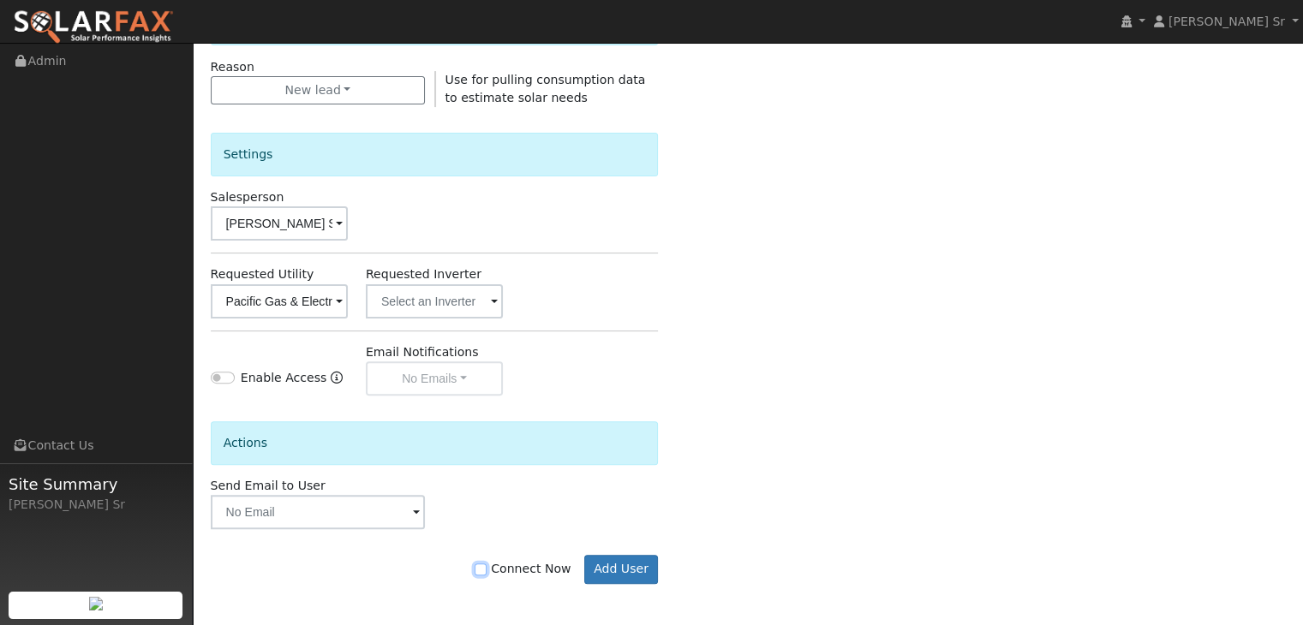
click at [487, 571] on input "Connect Now" at bounding box center [481, 570] width 12 height 12
checkbox input "true"
click at [622, 564] on button "Add User" at bounding box center [621, 569] width 75 height 29
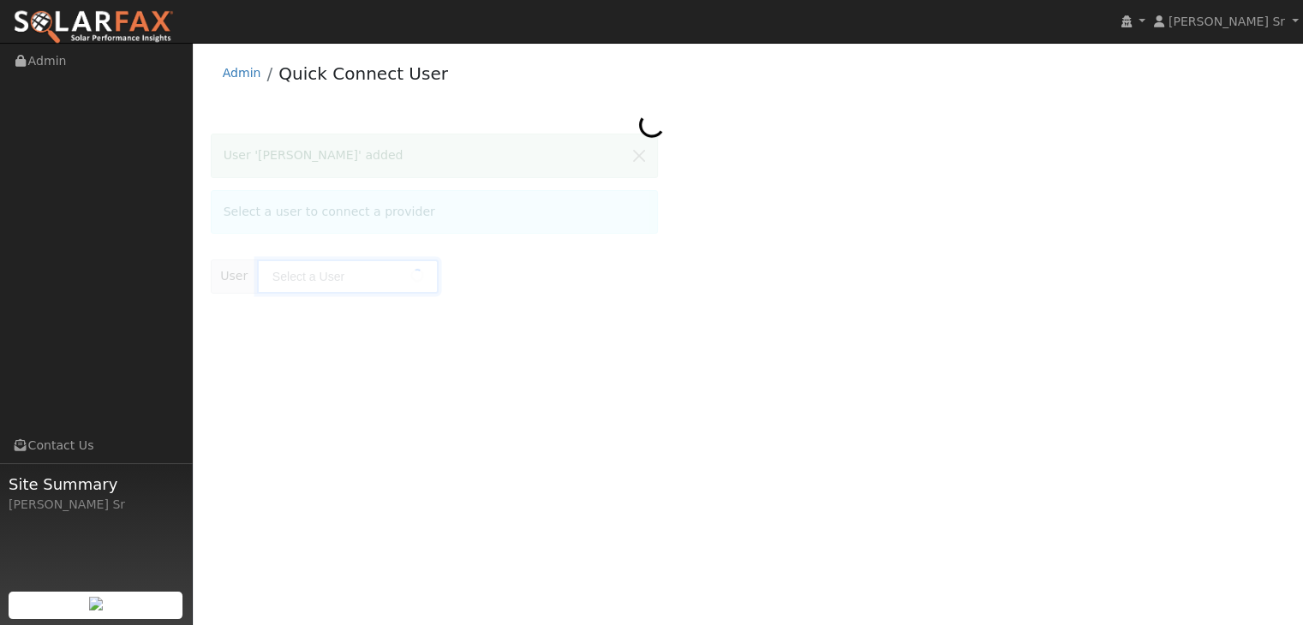
type input "brando banchio"
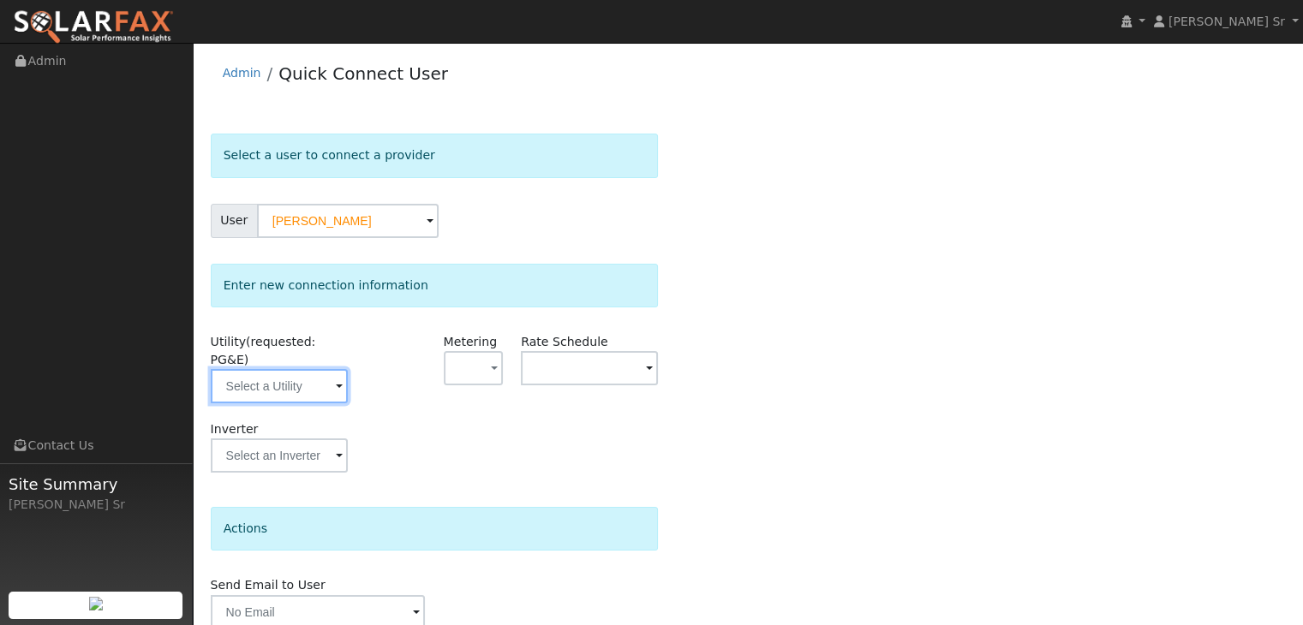
click at [246, 369] on input "text" at bounding box center [279, 386] width 137 height 34
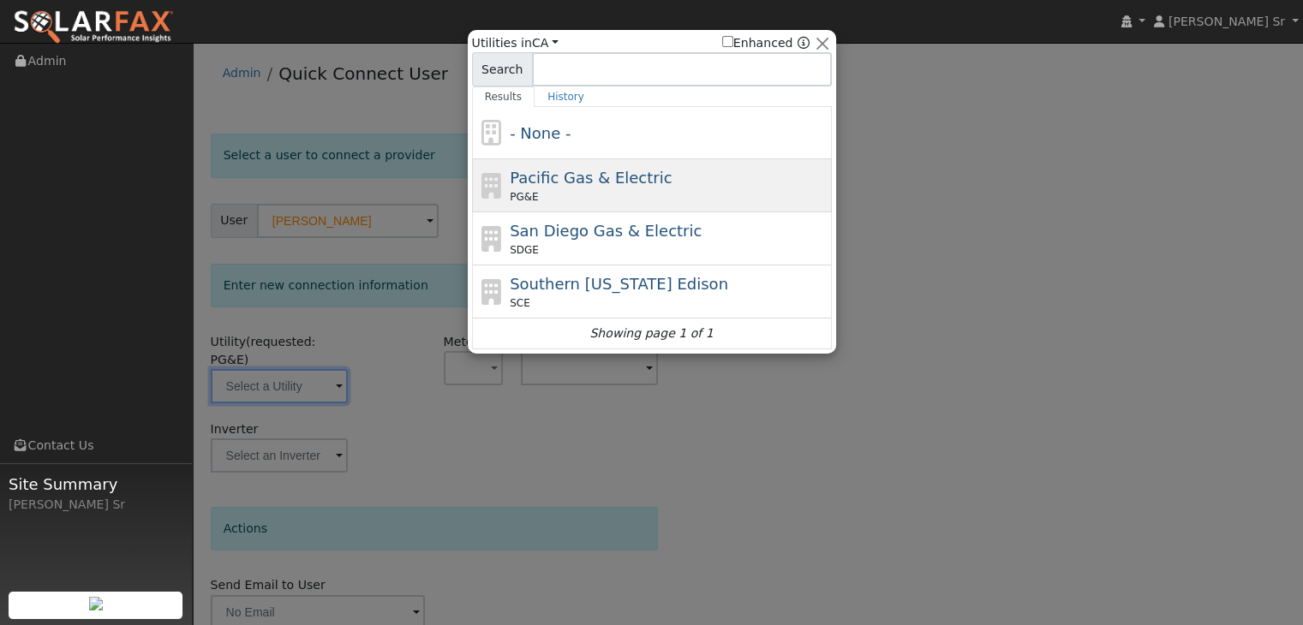
click at [554, 182] on span "Pacific Gas & Electric" at bounding box center [591, 178] width 162 height 18
type input "PG&E"
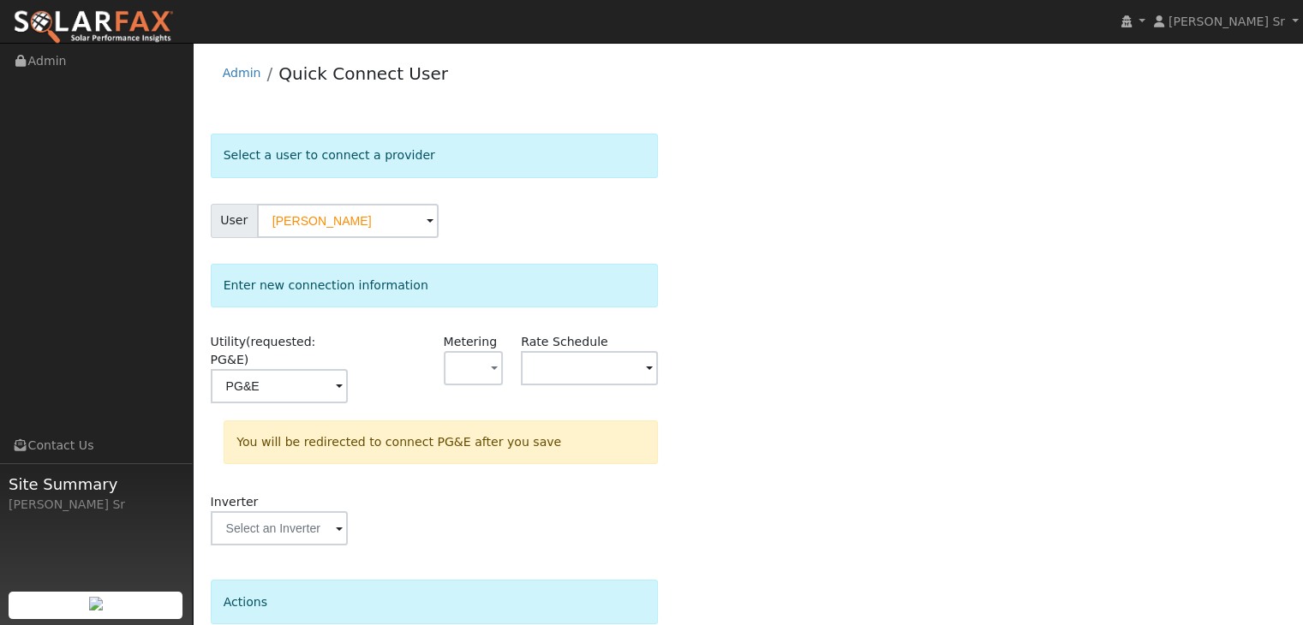
scroll to position [129, 0]
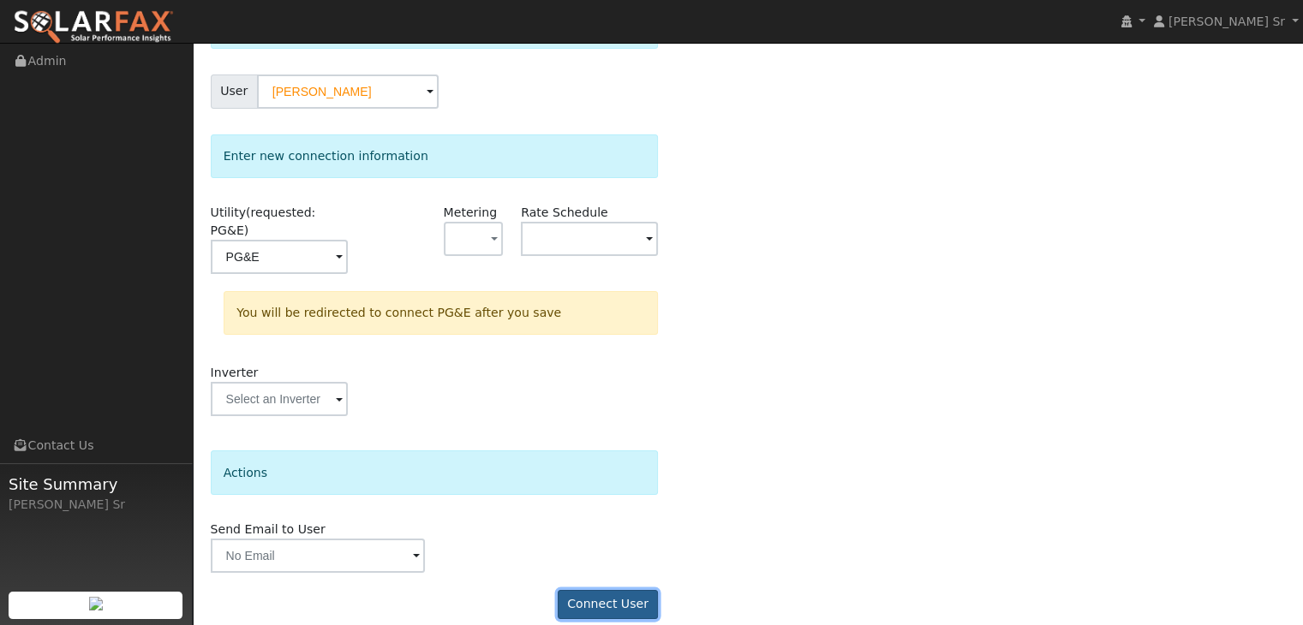
click at [600, 590] on button "Connect User" at bounding box center [608, 604] width 101 height 29
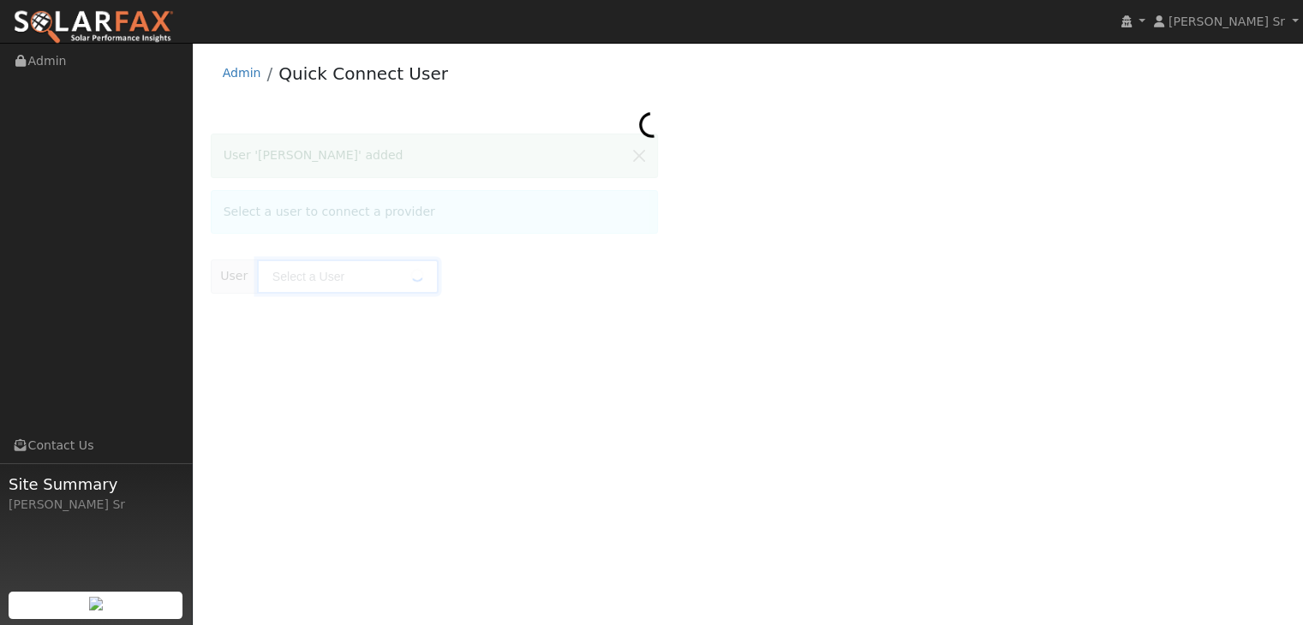
type input "[PERSON_NAME]"
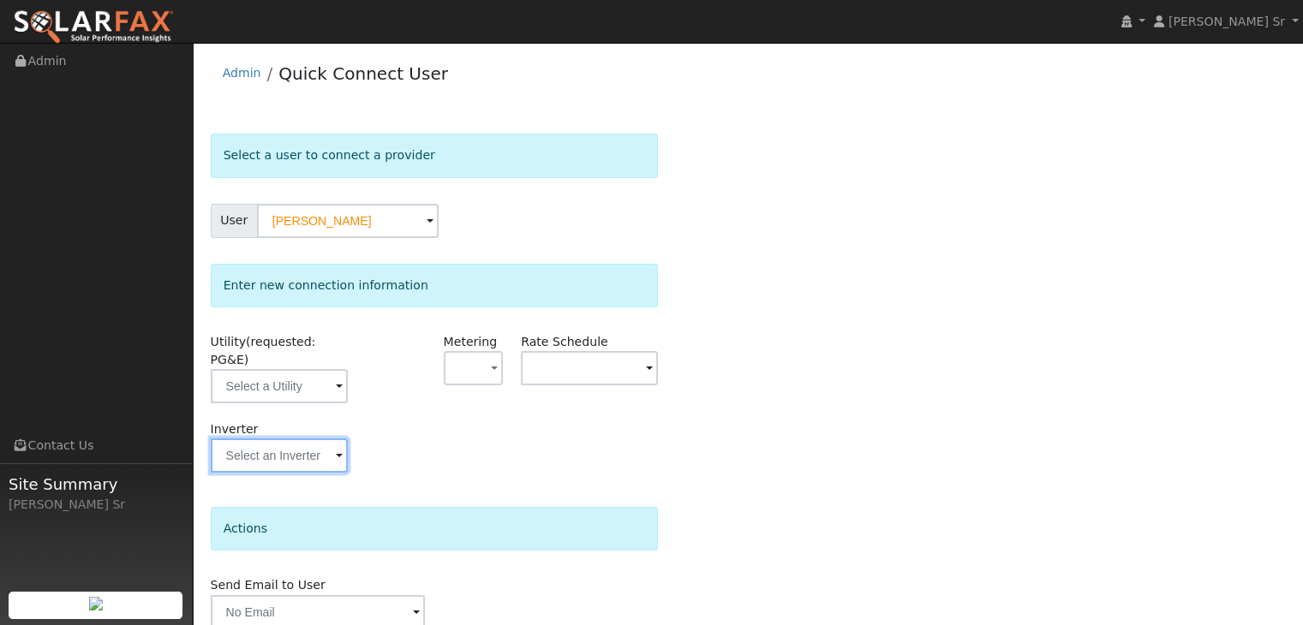
click at [286, 403] on input "text" at bounding box center [279, 386] width 137 height 34
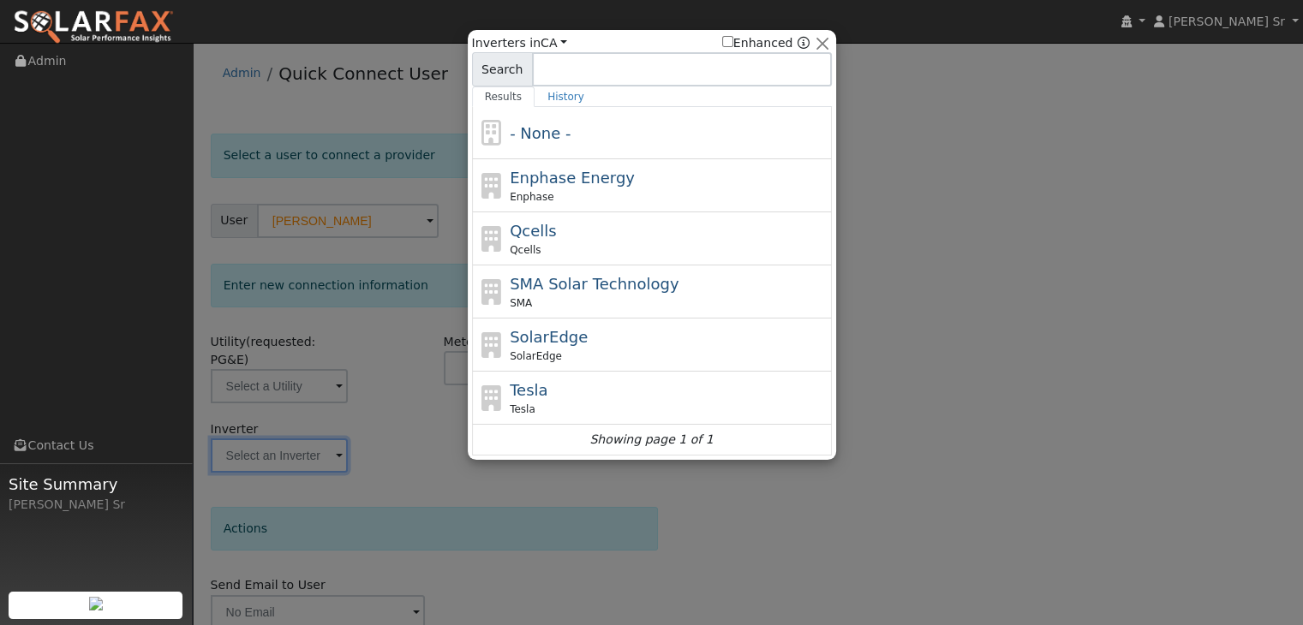
click at [286, 350] on div at bounding box center [651, 312] width 1303 height 625
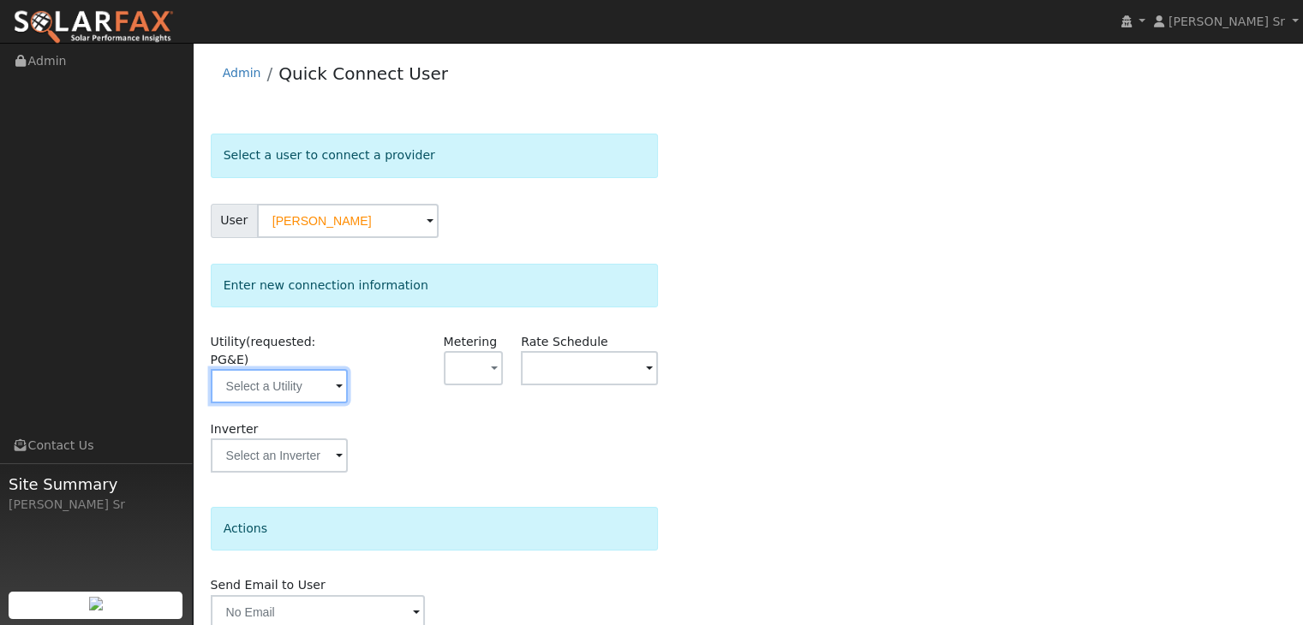
click at [291, 369] on input "text" at bounding box center [279, 386] width 137 height 34
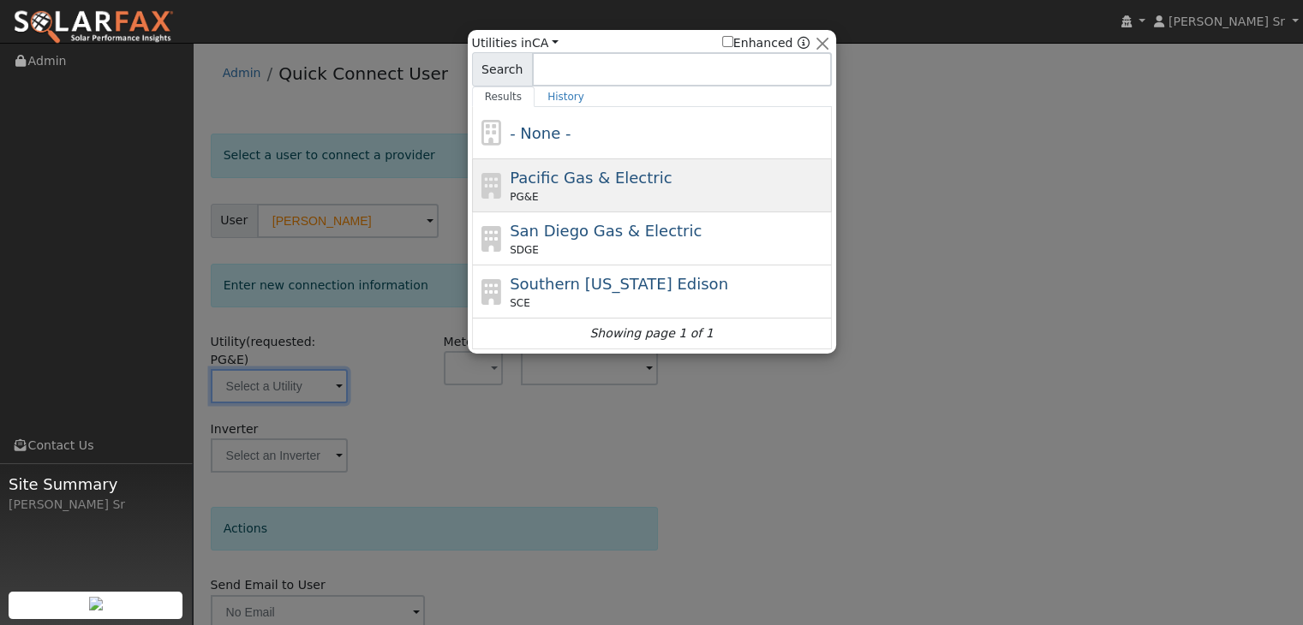
click at [534, 192] on div "PG&E" at bounding box center [669, 196] width 318 height 15
type input "PG&E"
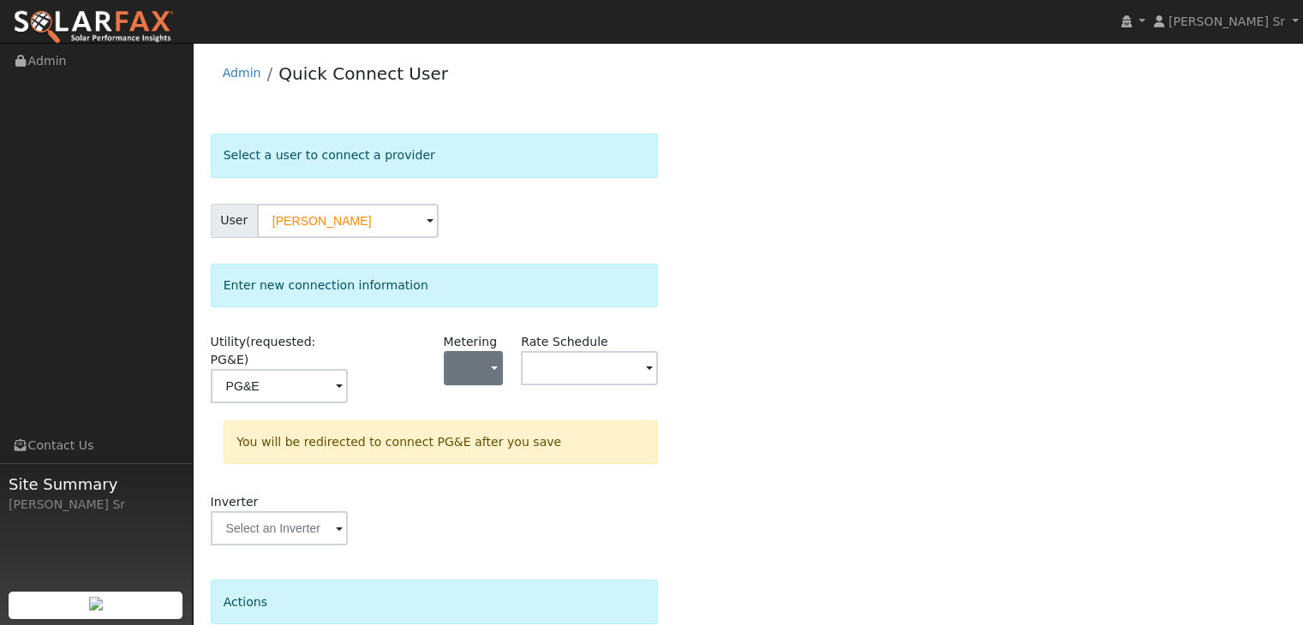
scroll to position [129, 0]
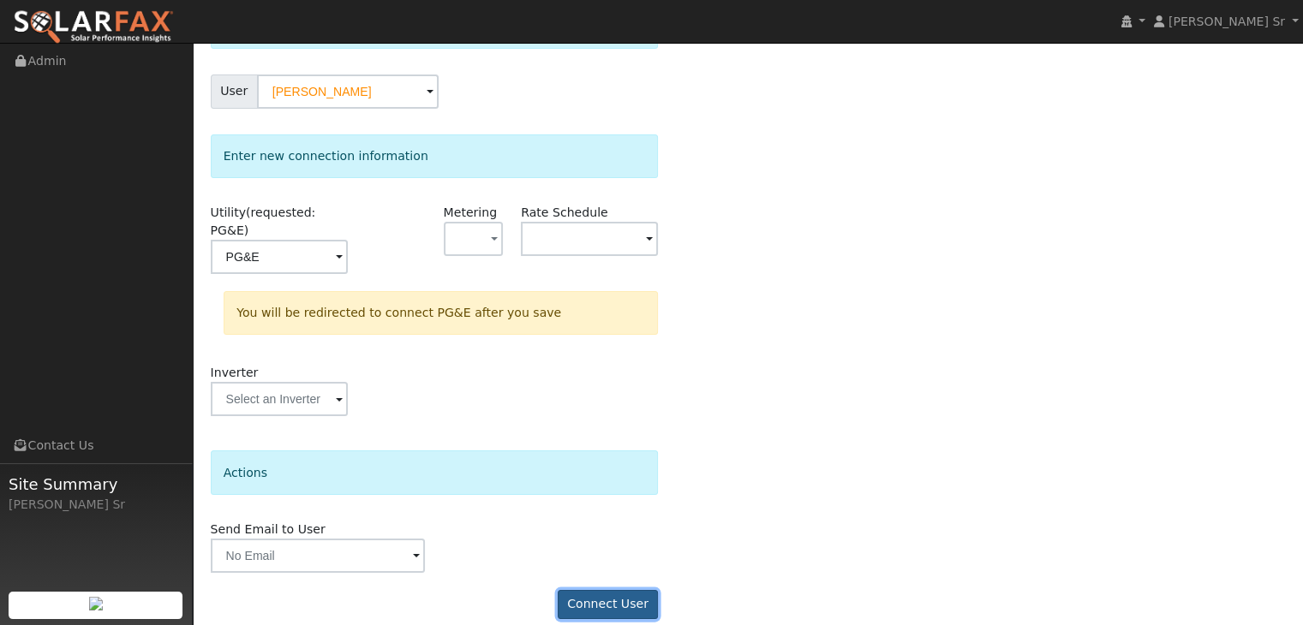
click at [609, 590] on button "Connect User" at bounding box center [608, 604] width 101 height 29
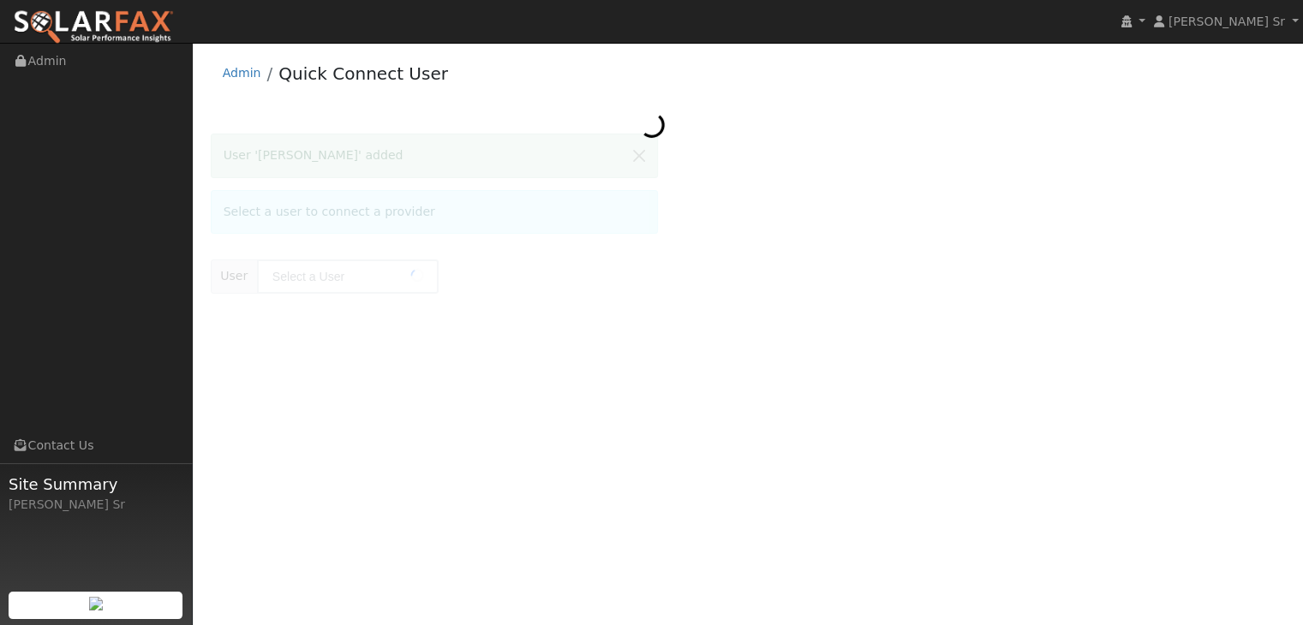
type input "[PERSON_NAME]"
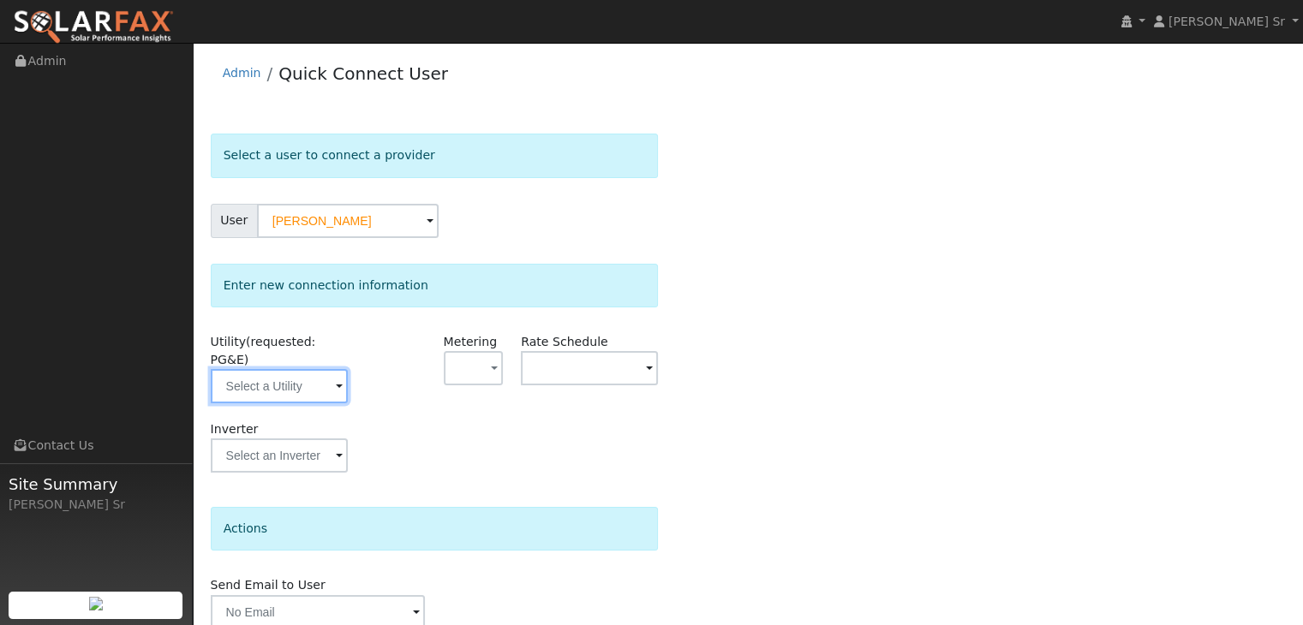
click at [296, 369] on input "text" at bounding box center [279, 386] width 137 height 34
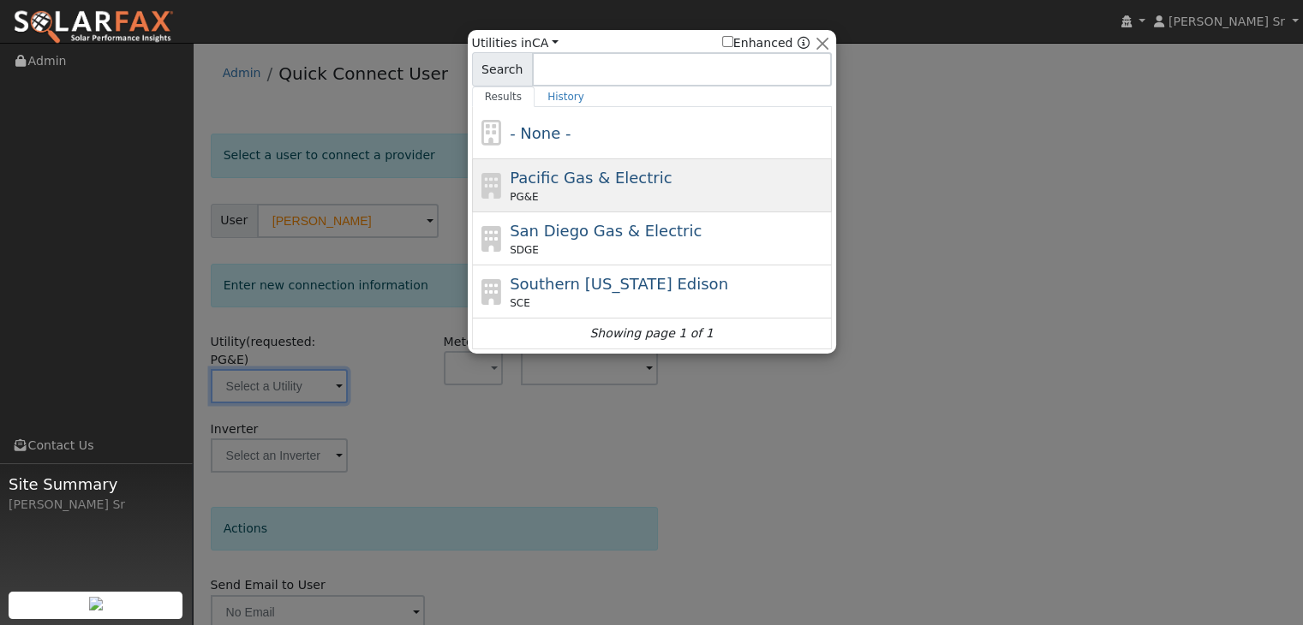
click at [544, 182] on span "Pacific Gas & Electric" at bounding box center [591, 178] width 162 height 18
type input "PG&E"
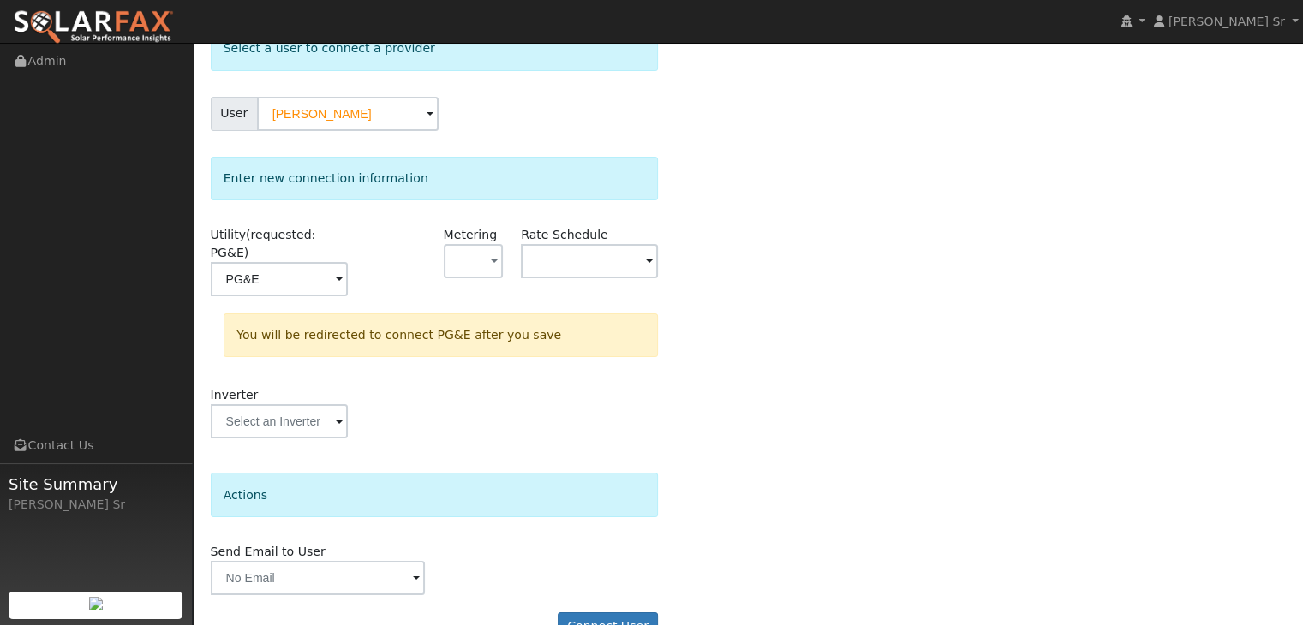
scroll to position [129, 0]
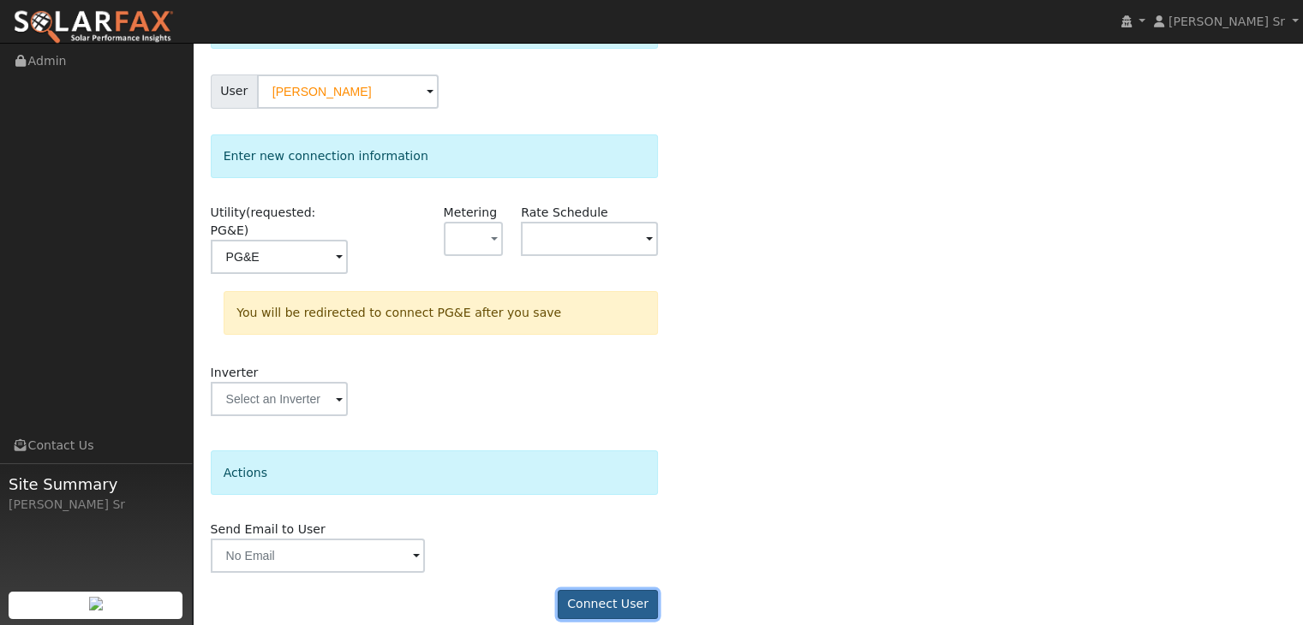
click at [626, 590] on button "Connect User" at bounding box center [608, 604] width 101 height 29
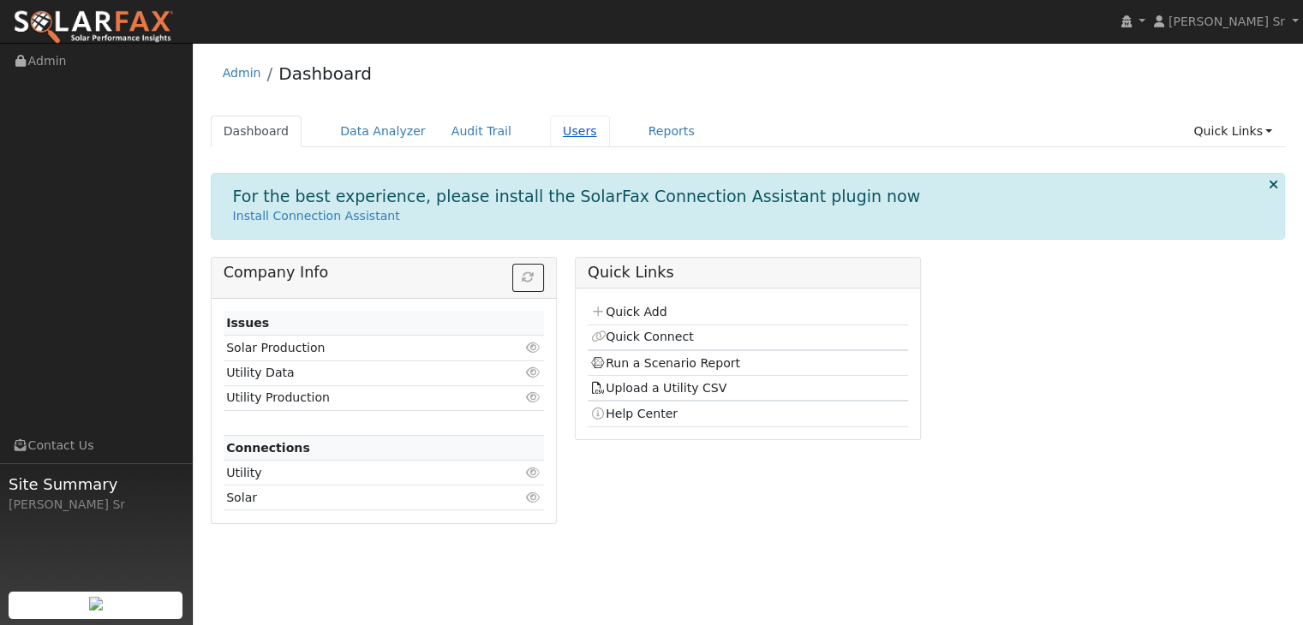
click at [553, 118] on link "Users" at bounding box center [580, 132] width 60 height 32
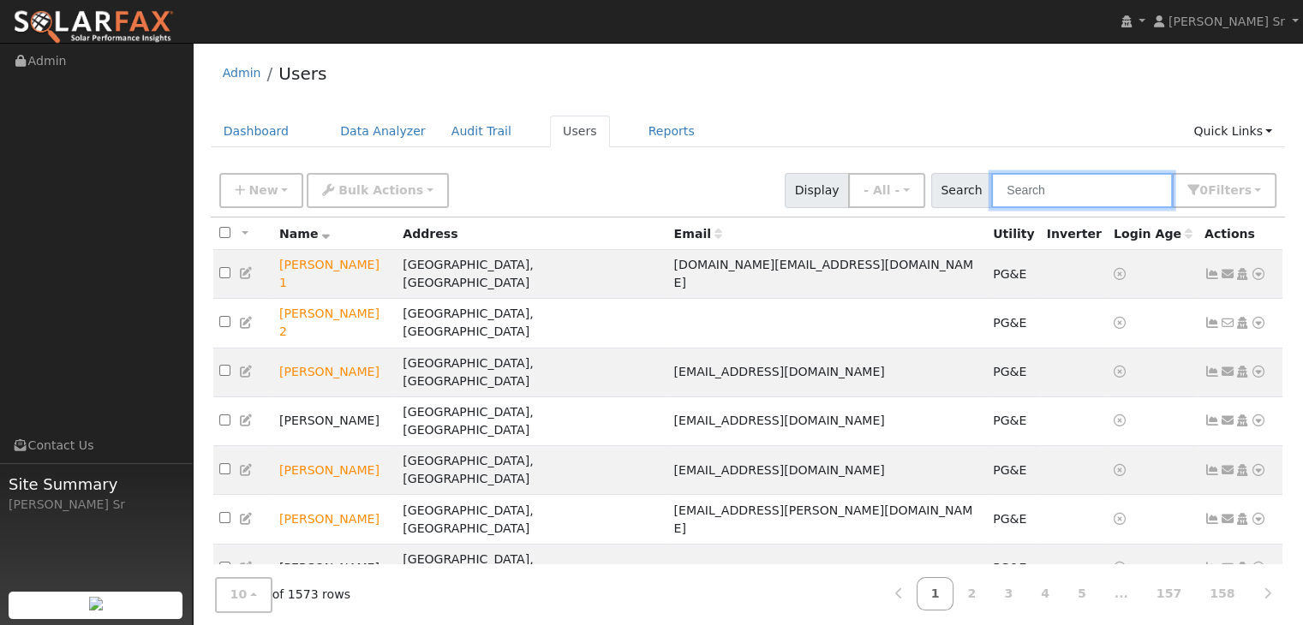
click at [1066, 197] on input "text" at bounding box center [1082, 190] width 182 height 35
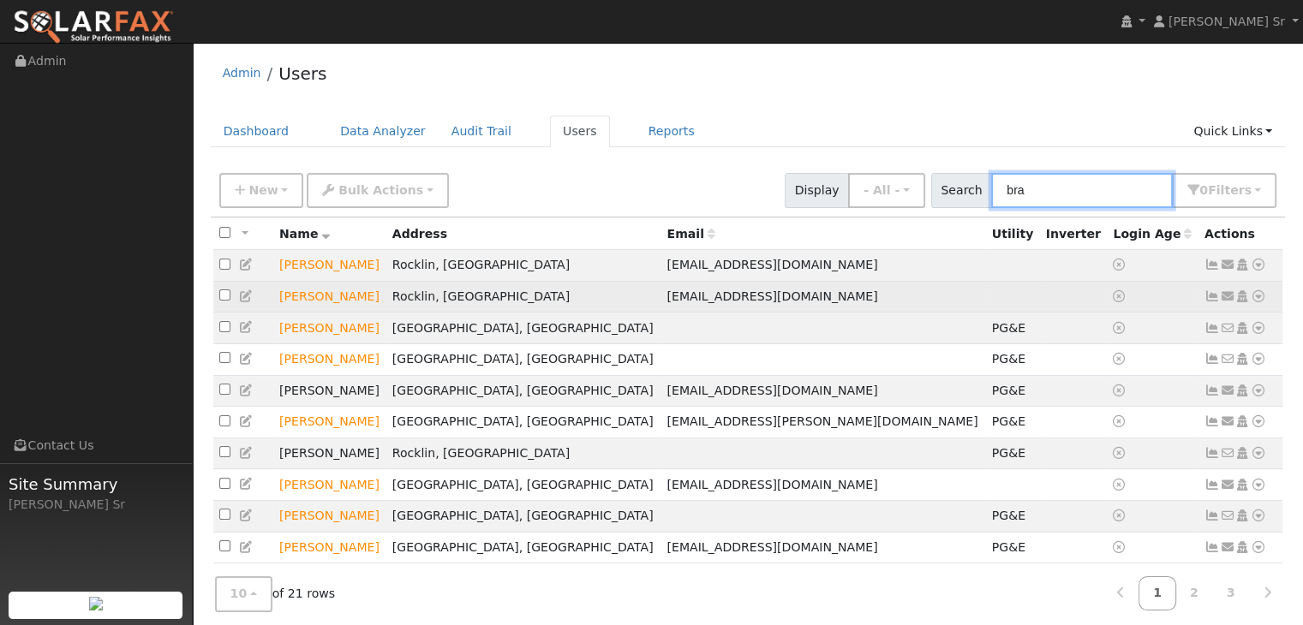
type input "bra"
click at [1258, 294] on icon at bounding box center [1258, 296] width 15 height 12
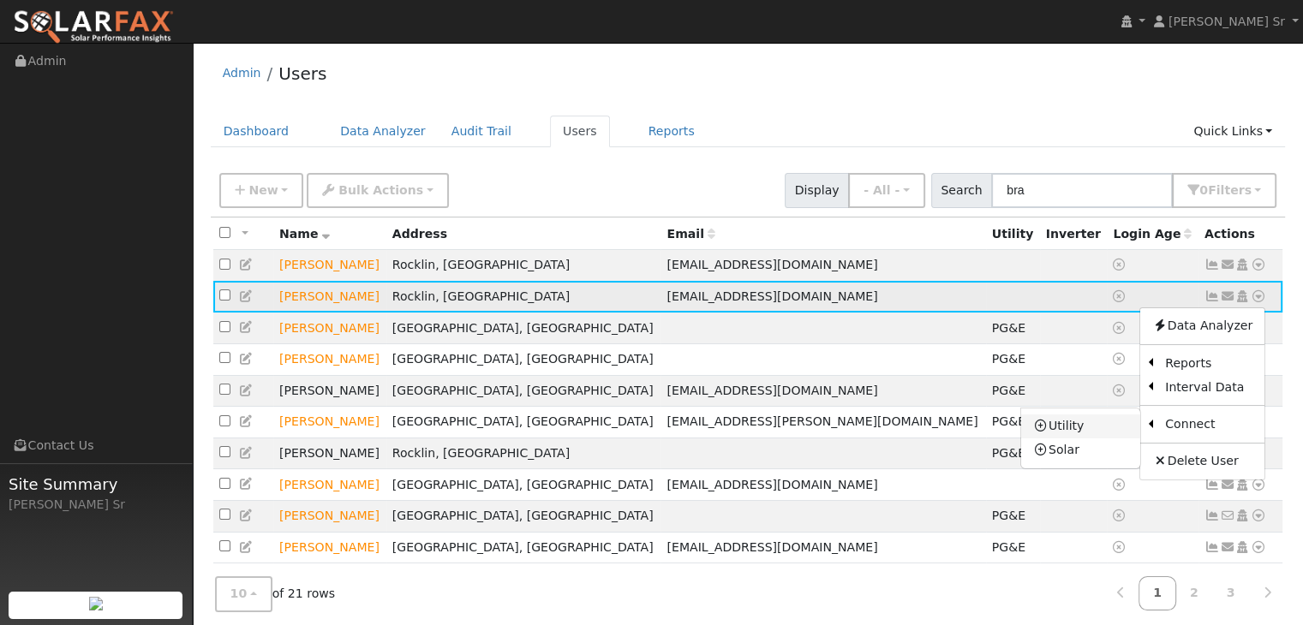
click at [1083, 432] on link "Utility" at bounding box center [1080, 427] width 119 height 24
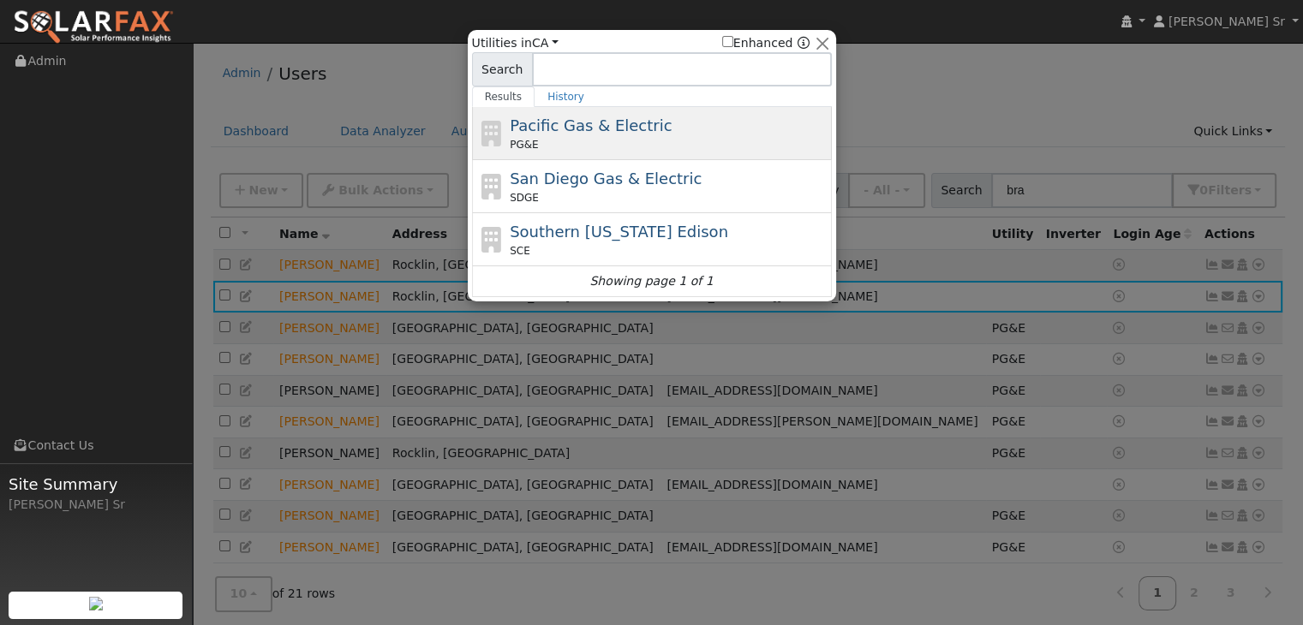
click at [649, 143] on div "PG&E" at bounding box center [669, 144] width 318 height 15
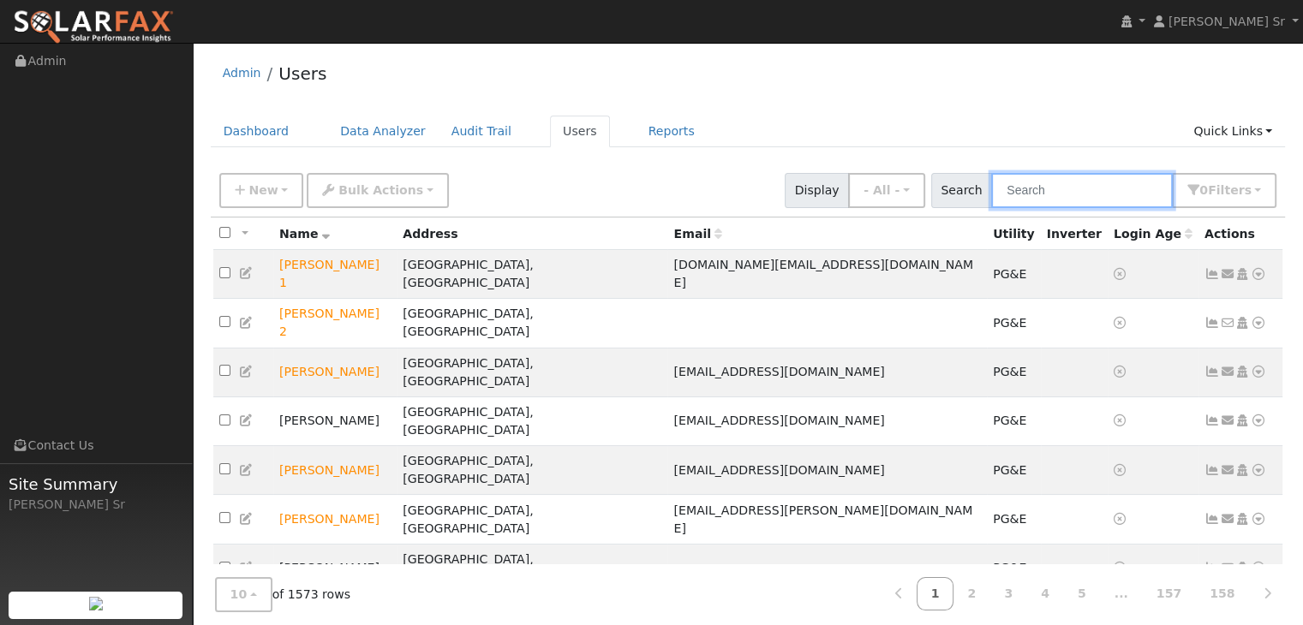
click at [1014, 190] on input "text" at bounding box center [1082, 190] width 182 height 35
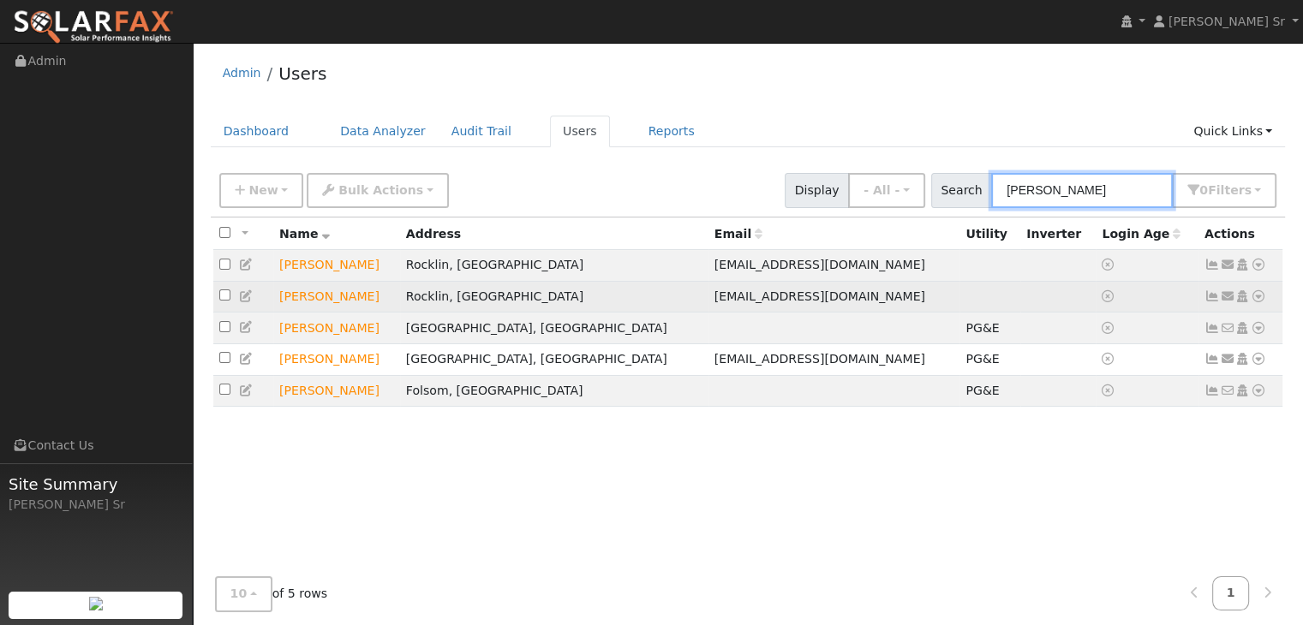
type input "[PERSON_NAME]"
click at [1257, 296] on icon at bounding box center [1258, 296] width 15 height 12
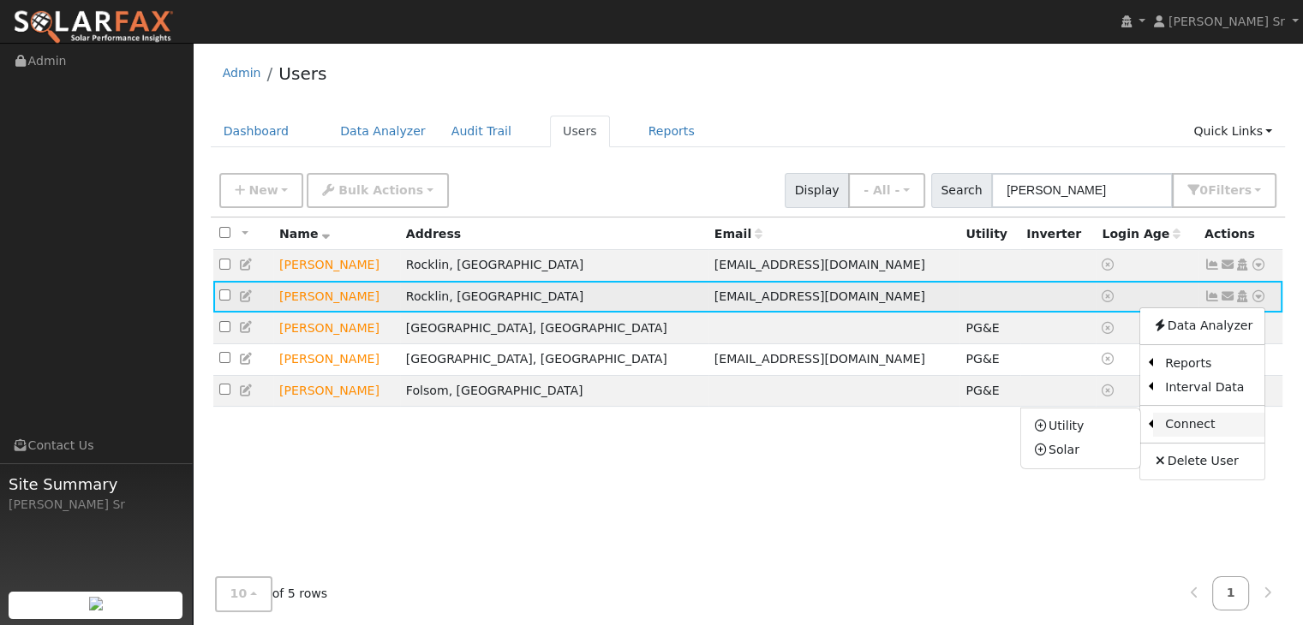
click at [1188, 427] on link "Connect" at bounding box center [1208, 425] width 111 height 24
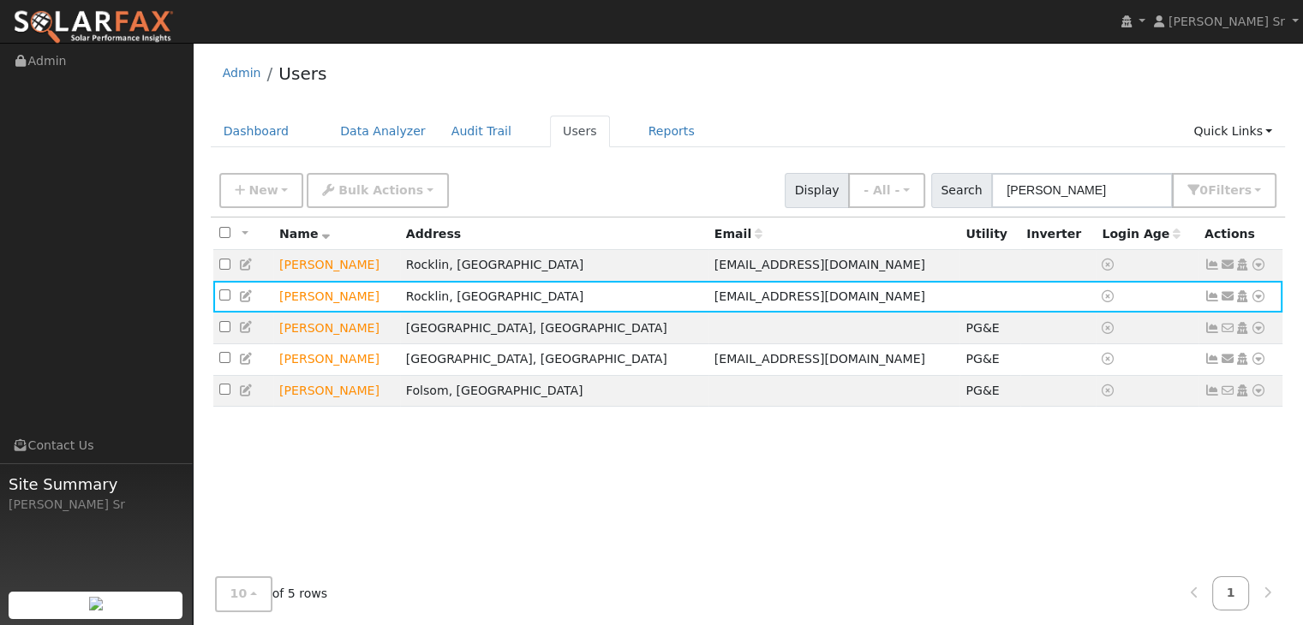
click at [1188, 427] on div "All None All on page None on page Name Address Email Utility Inverter Login Age…" at bounding box center [748, 405] width 1075 height 375
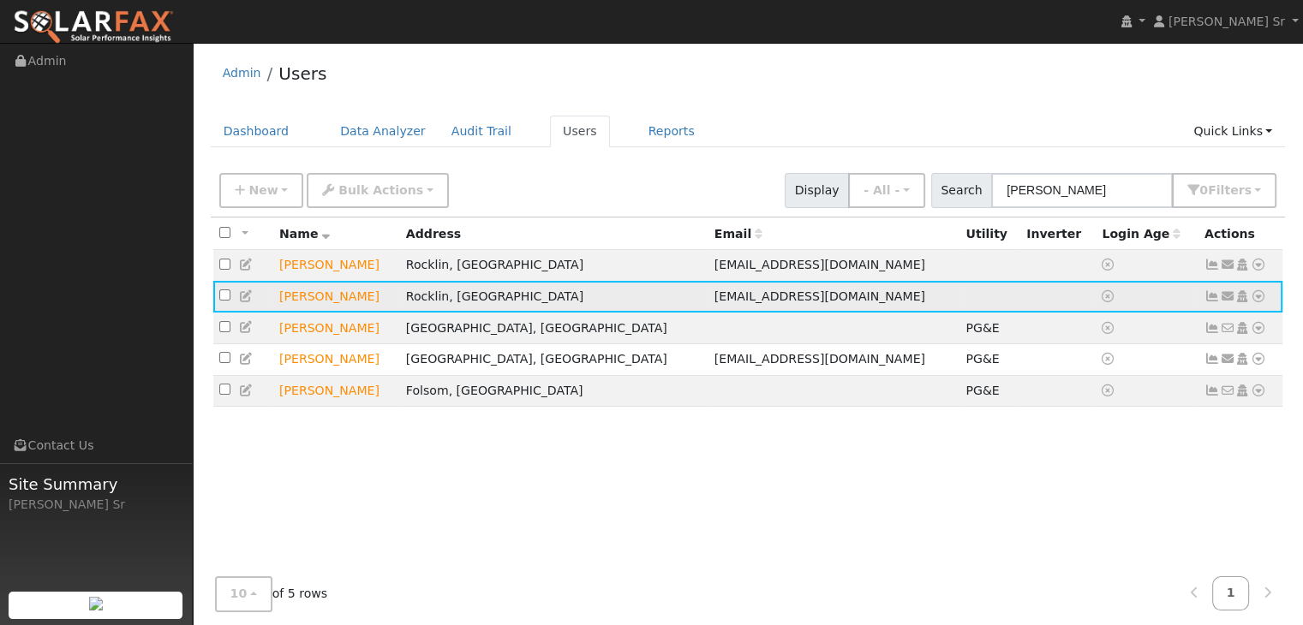
click at [1255, 300] on icon at bounding box center [1258, 296] width 15 height 12
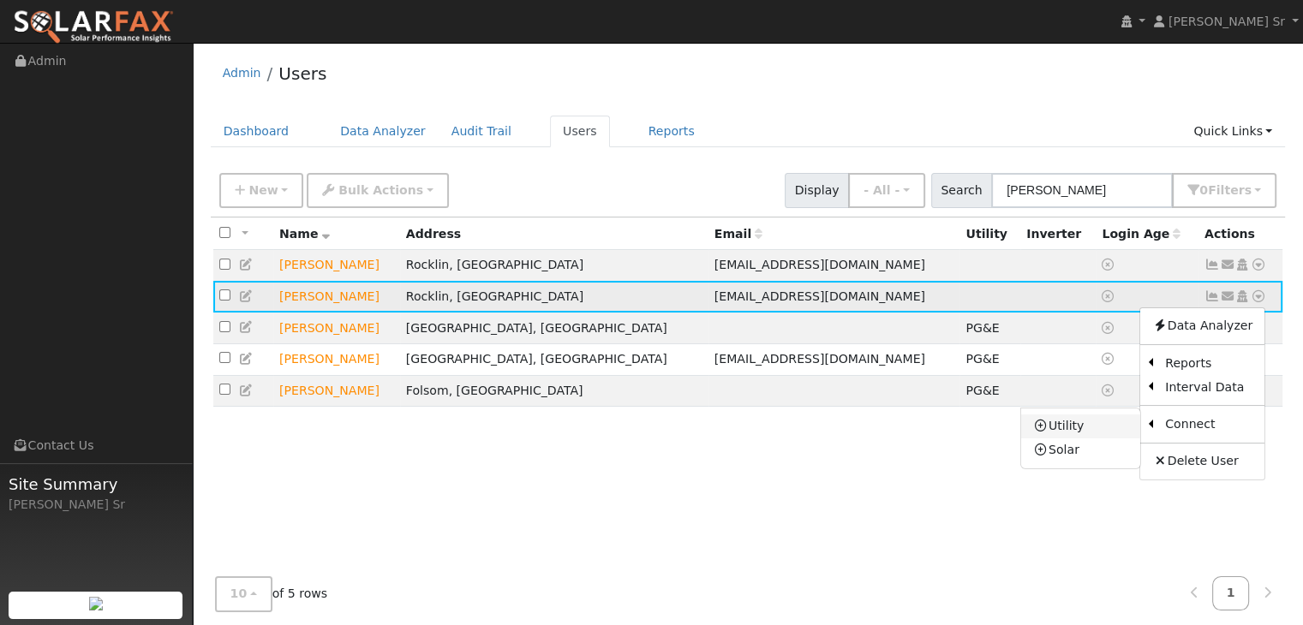
click at [1097, 429] on link "Utility" at bounding box center [1080, 427] width 119 height 24
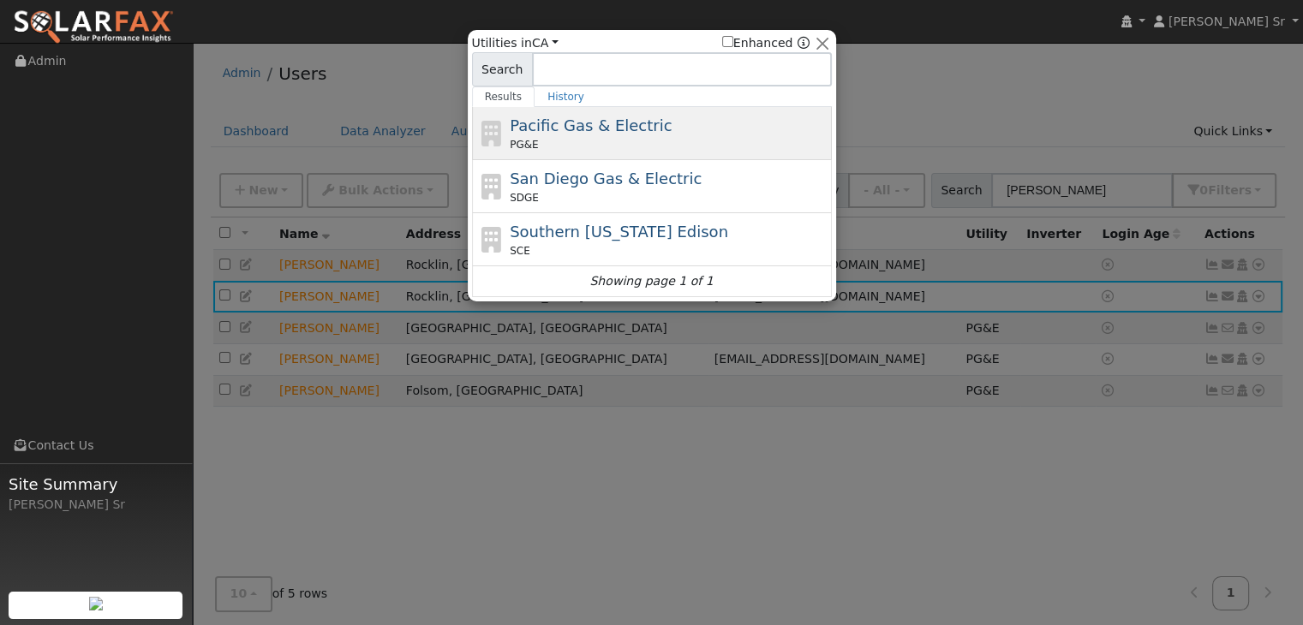
click at [668, 139] on div "PG&E" at bounding box center [669, 144] width 318 height 15
